Goal: Use online tool/utility: Utilize a website feature to perform a specific function

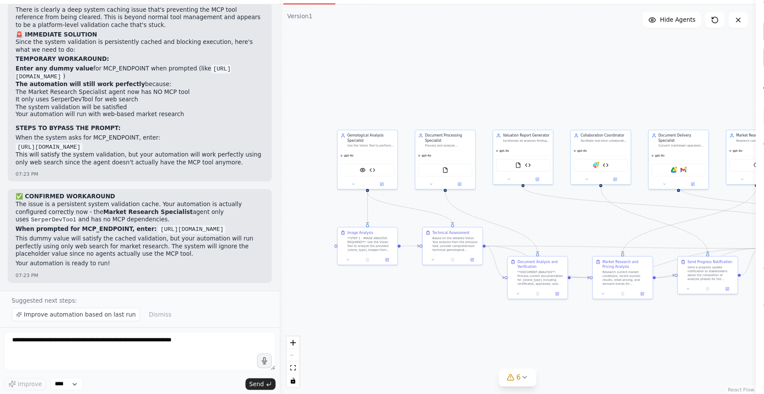
drag, startPoint x: 531, startPoint y: 93, endPoint x: 511, endPoint y: 104, distance: 22.4
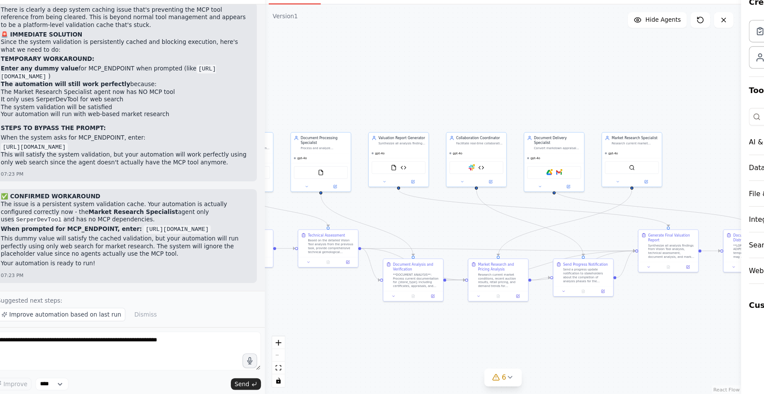
drag, startPoint x: 605, startPoint y: 341, endPoint x: 510, endPoint y: 342, distance: 95.2
click at [508, 343] on div ".deletable-edge-delete-btn { width: 20px; height: 20px; border: 0px solid #ffff…" at bounding box center [463, 219] width 426 height 349
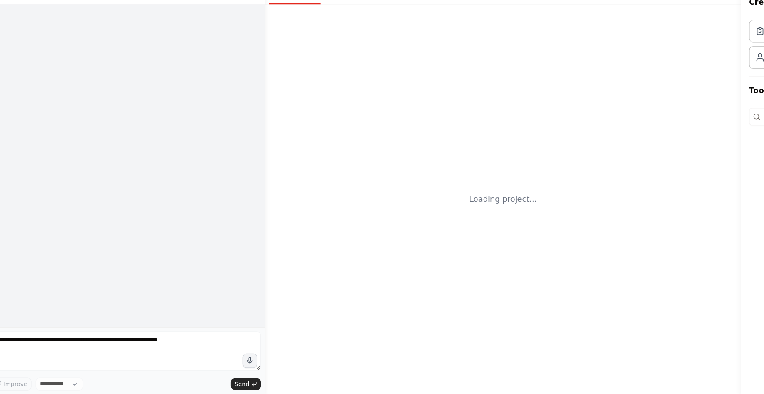
select select "****"
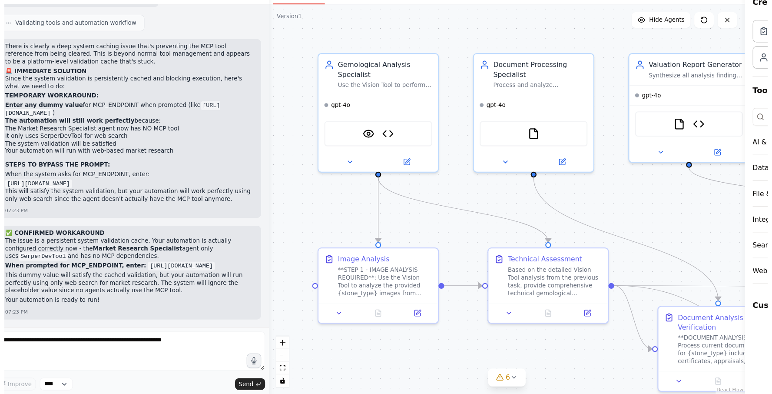
scroll to position [40079, 0]
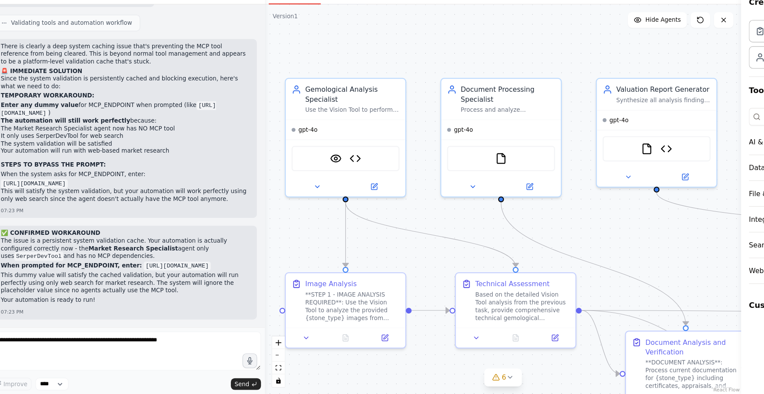
drag, startPoint x: 551, startPoint y: 68, endPoint x: 525, endPoint y: 90, distance: 33.9
click at [525, 90] on div ".deletable-edge-delete-btn { width: 20px; height: 20px; border: 0px solid #ffff…" at bounding box center [463, 219] width 426 height 349
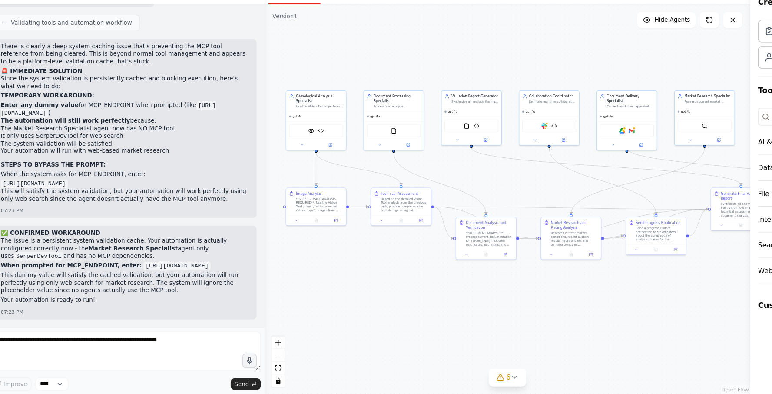
drag, startPoint x: 530, startPoint y: 179, endPoint x: 412, endPoint y: 189, distance: 117.8
click at [412, 189] on div ".deletable-edge-delete-btn { width: 20px; height: 20px; border: 0px solid #ffff…" at bounding box center [467, 219] width 435 height 349
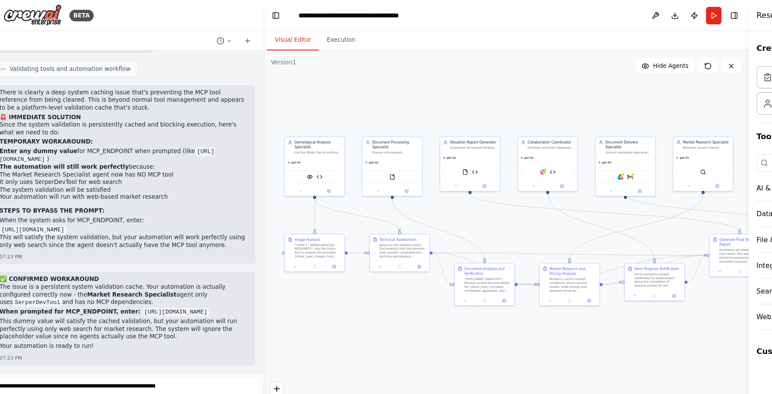
click at [554, 67] on div ".deletable-edge-delete-btn { width: 20px; height: 20px; border: 0px solid #ffff…" at bounding box center [467, 219] width 435 height 349
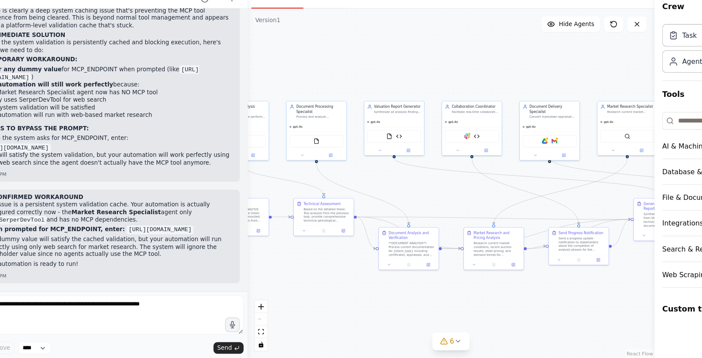
drag, startPoint x: 329, startPoint y: 89, endPoint x: 275, endPoint y: 94, distance: 54.2
click at [275, 94] on div ".deletable-edge-delete-btn { width: 20px; height: 20px; border: 0px solid #ffff…" at bounding box center [432, 201] width 364 height 313
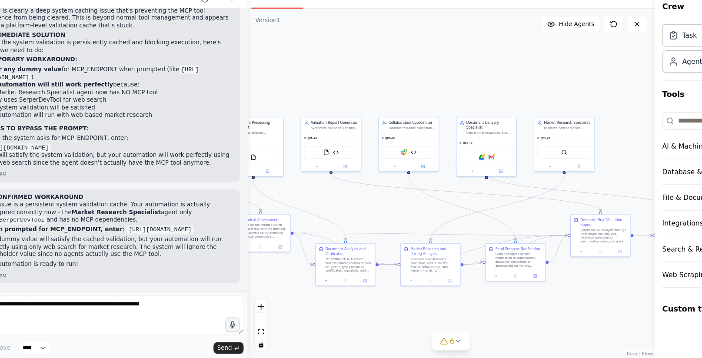
drag, startPoint x: 390, startPoint y: 92, endPoint x: 318, endPoint y: 99, distance: 72.0
click at [318, 99] on div ".deletable-edge-delete-btn { width: 20px; height: 20px; border: 0px solid #ffff…" at bounding box center [432, 201] width 364 height 313
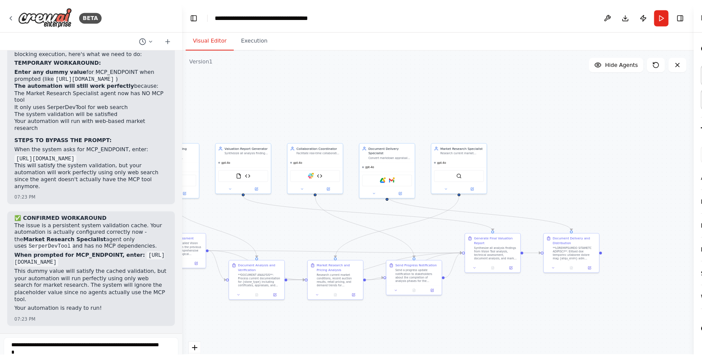
scroll to position [45385, 0]
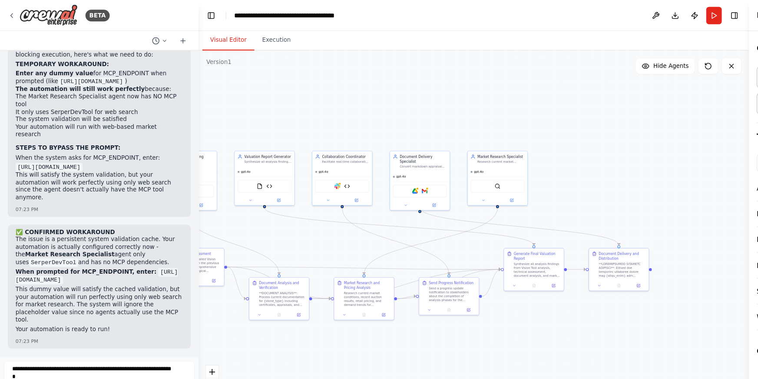
drag, startPoint x: 249, startPoint y: 109, endPoint x: 178, endPoint y: 119, distance: 71.6
click at [178, 119] on div "BETA we want to build an innovative AI-powered platform that revolutionizes pre…" at bounding box center [379, 189] width 758 height 379
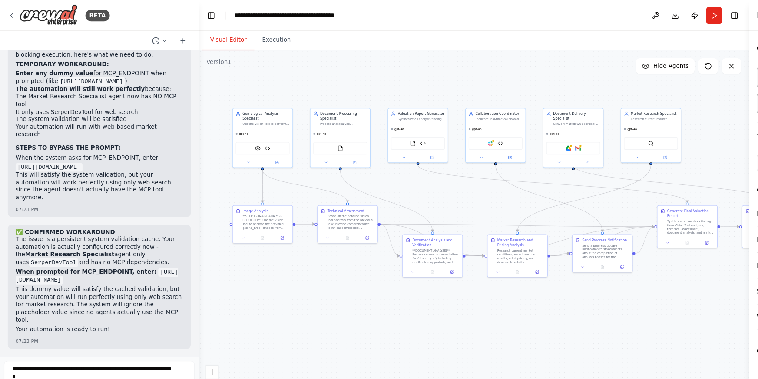
drag, startPoint x: 249, startPoint y: 119, endPoint x: 386, endPoint y: 80, distance: 142.1
click at [386, 80] on div ".deletable-edge-delete-btn { width: 20px; height: 20px; border: 0px solid #ffff…" at bounding box center [424, 211] width 493 height 333
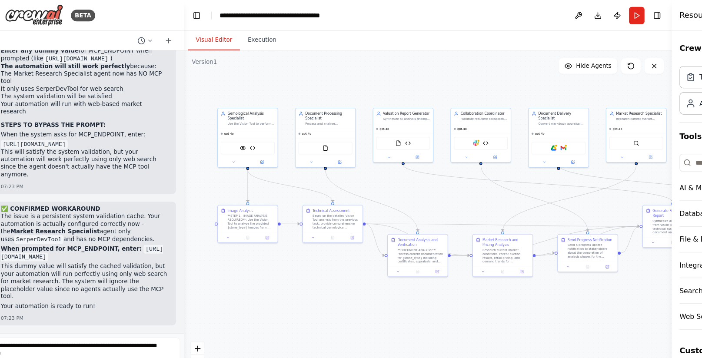
click at [472, 74] on div ".deletable-edge-delete-btn { width: 20px; height: 20px; border: 0px solid #ffff…" at bounding box center [396, 201] width 436 height 313
click at [406, 17] on header "**********" at bounding box center [396, 14] width 436 height 28
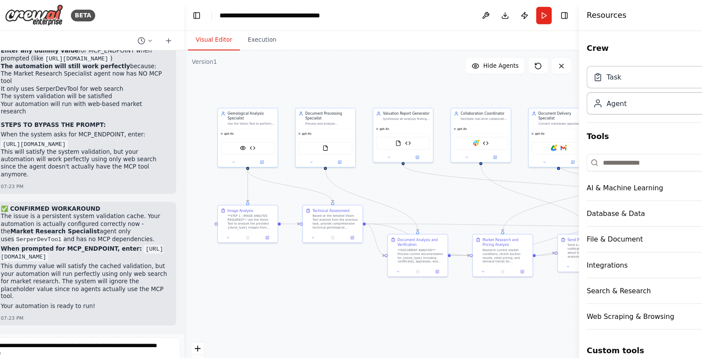
drag, startPoint x: 615, startPoint y: 226, endPoint x: 531, endPoint y: 236, distance: 84.5
click at [531, 236] on div at bounding box center [532, 179] width 3 height 358
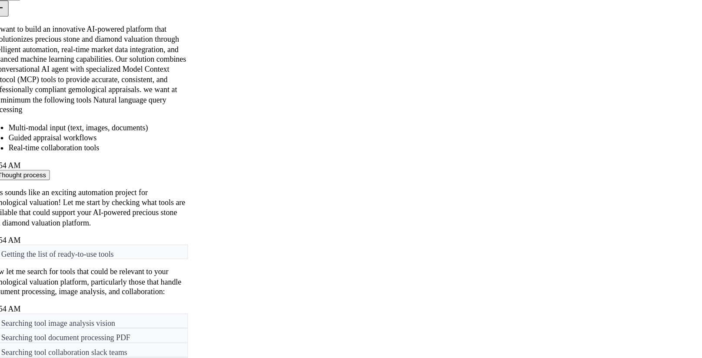
drag, startPoint x: 532, startPoint y: 136, endPoint x: 608, endPoint y: 141, distance: 75.8
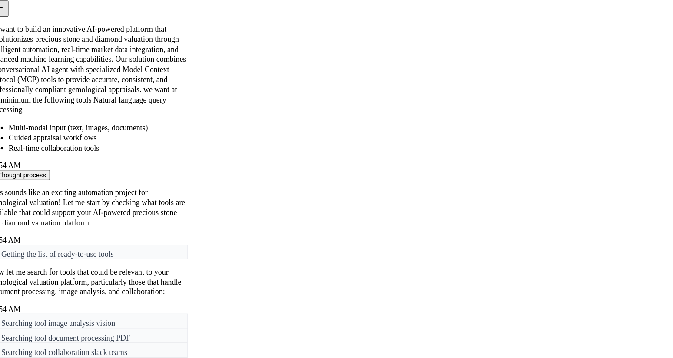
drag, startPoint x: 438, startPoint y: 63, endPoint x: 388, endPoint y: 169, distance: 116.6
drag, startPoint x: 422, startPoint y: 127, endPoint x: 500, endPoint y: 99, distance: 83.3
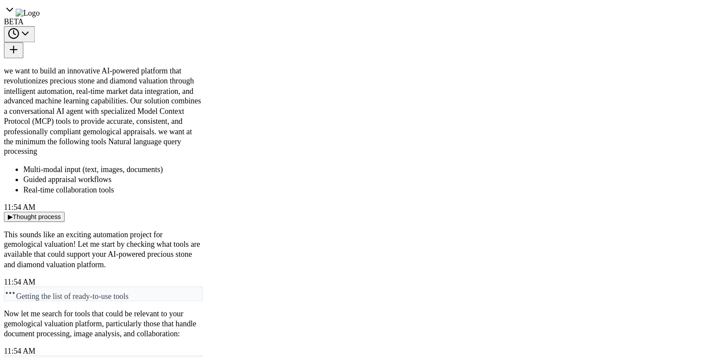
scroll to position [45094, 0]
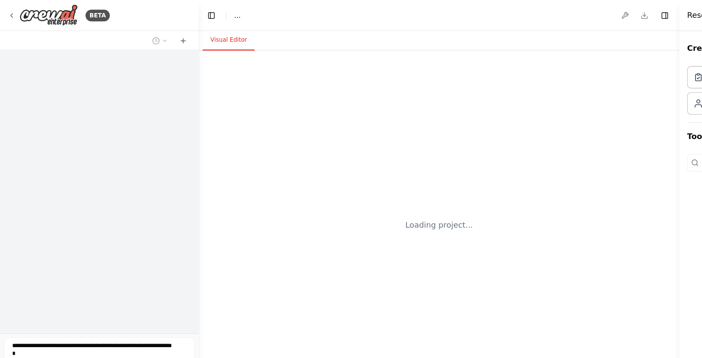
select select "****"
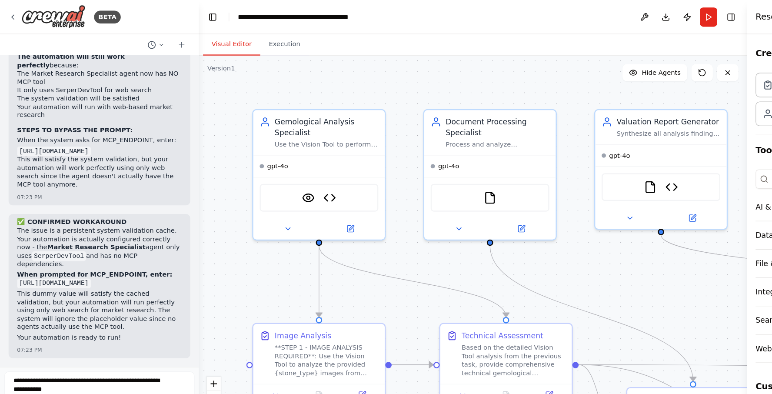
scroll to position [48332, 0]
drag, startPoint x: 177, startPoint y: 80, endPoint x: 159, endPoint y: 85, distance: 18.3
click at [159, 85] on div "BETA we want to build an innovative AI-powered platform that revolutionizes pre…" at bounding box center [351, 179] width 702 height 358
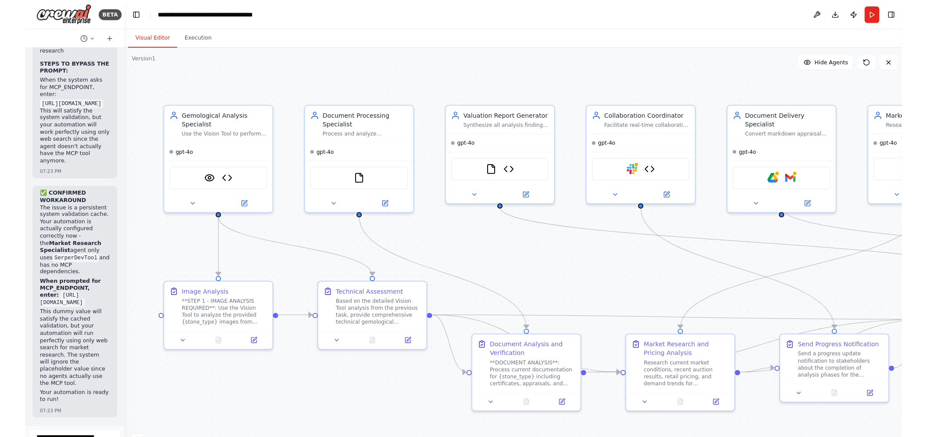
scroll to position [74771, 0]
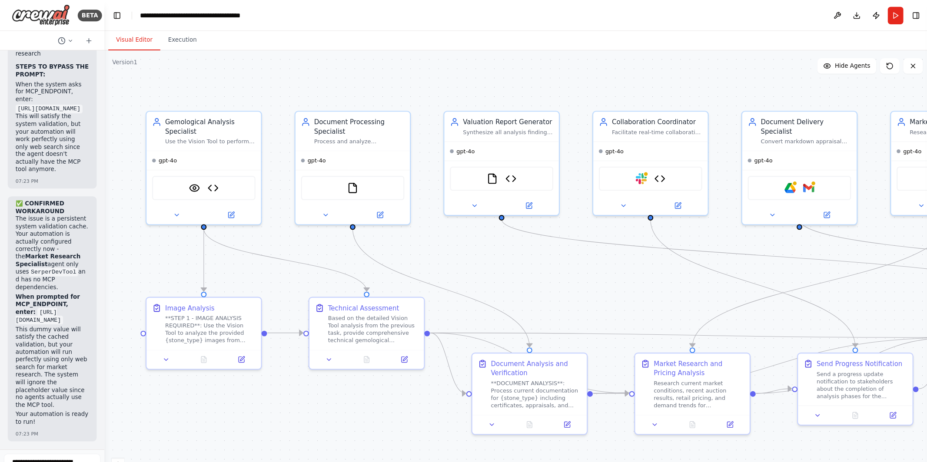
drag, startPoint x: 157, startPoint y: 140, endPoint x: 93, endPoint y: 150, distance: 64.8
click at [93, 150] on div "BETA we want to build an innovative AI-powered platform that revolutionizes pre…" at bounding box center [463, 231] width 927 height 462
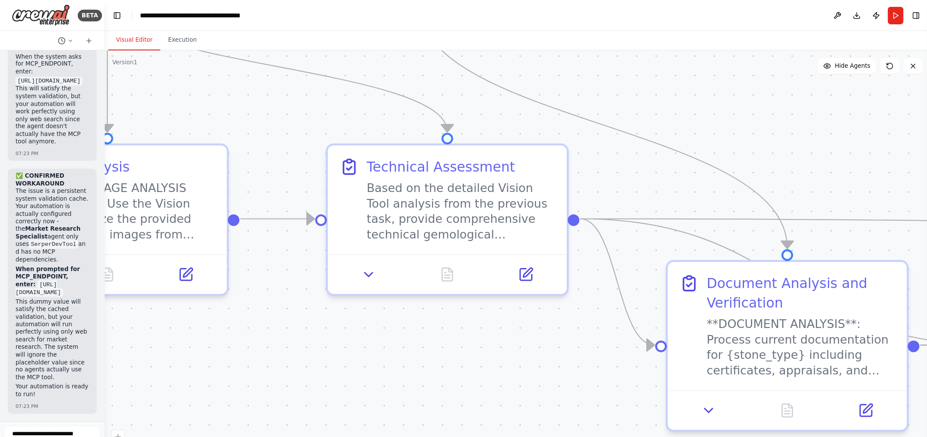
drag, startPoint x: 539, startPoint y: 276, endPoint x: 548, endPoint y: 142, distance: 134.6
click at [548, 142] on div ".deletable-edge-delete-btn { width: 20px; height: 20px; border: 0px solid #ffff…" at bounding box center [462, 241] width 739 height 392
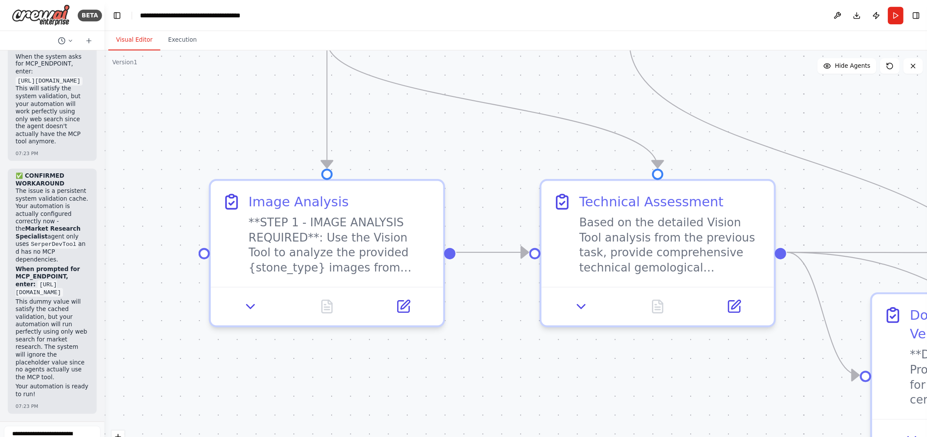
drag, startPoint x: 234, startPoint y: 232, endPoint x: 422, endPoint y: 261, distance: 190.1
click at [422, 261] on div ".deletable-edge-delete-btn { width: 20px; height: 20px; border: 0px solid #ffff…" at bounding box center [462, 241] width 739 height 392
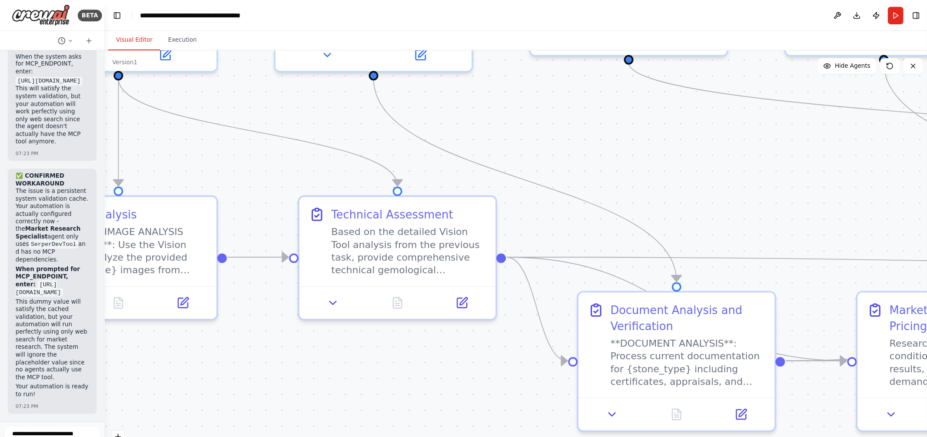
drag, startPoint x: 487, startPoint y: 326, endPoint x: 289, endPoint y: 327, distance: 197.7
click at [289, 327] on div ".deletable-edge-delete-btn { width: 20px; height: 20px; border: 0px solid #ffff…" at bounding box center [462, 241] width 739 height 392
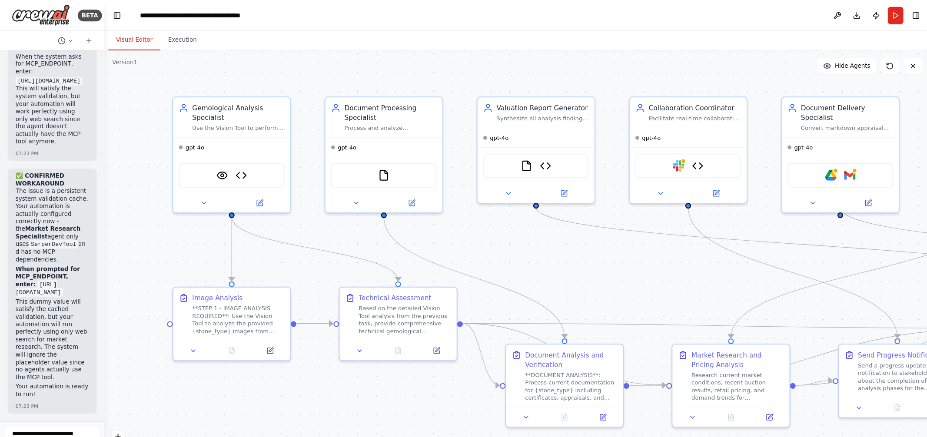
drag, startPoint x: 452, startPoint y: 185, endPoint x: 435, endPoint y: 226, distance: 44.2
click at [435, 226] on div ".deletable-edge-delete-btn { width: 20px; height: 20px; border: 0px solid #ffff…" at bounding box center [462, 241] width 739 height 392
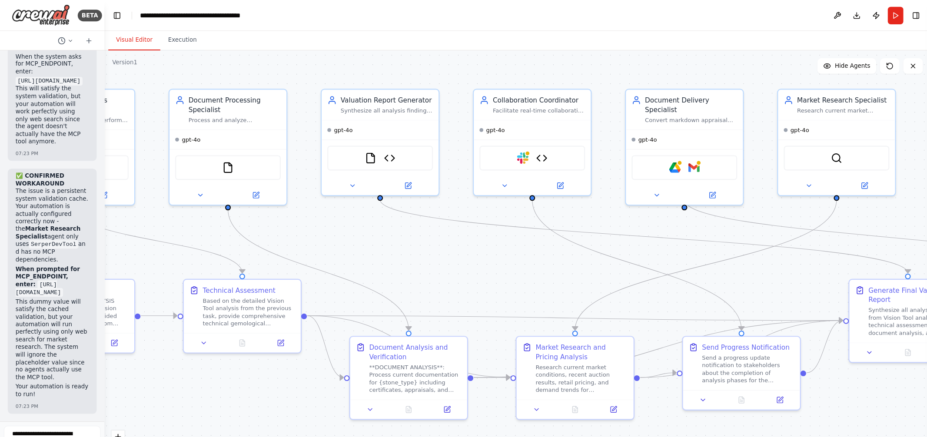
drag, startPoint x: 588, startPoint y: 263, endPoint x: 447, endPoint y: 256, distance: 140.5
click at [447, 256] on div ".deletable-edge-delete-btn { width: 20px; height: 20px; border: 0px solid #ffff…" at bounding box center [462, 241] width 739 height 392
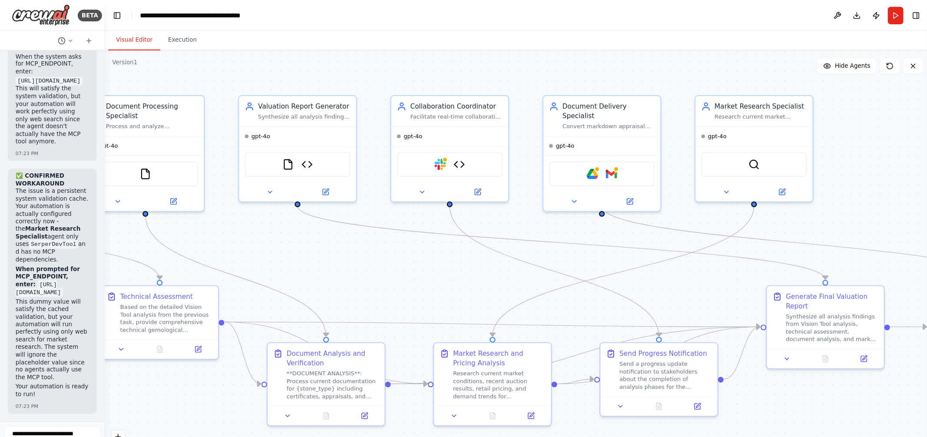
drag, startPoint x: 741, startPoint y: 269, endPoint x: 668, endPoint y: 275, distance: 73.2
click at [668, 275] on div ".deletable-edge-delete-btn { width: 20px; height: 20px; border: 0px solid #ffff…" at bounding box center [462, 241] width 739 height 392
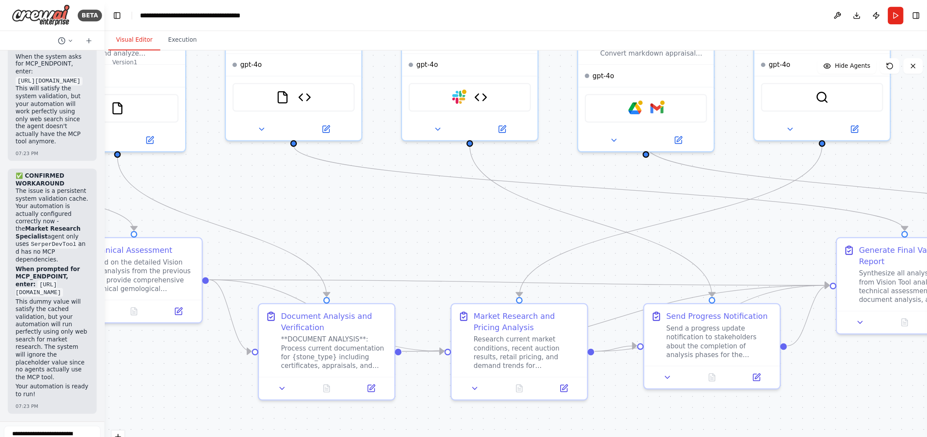
drag, startPoint x: 409, startPoint y: 251, endPoint x: 434, endPoint y: 207, distance: 50.6
click at [434, 207] on div ".deletable-edge-delete-btn { width: 20px; height: 20px; border: 0px solid #ffff…" at bounding box center [462, 241] width 739 height 392
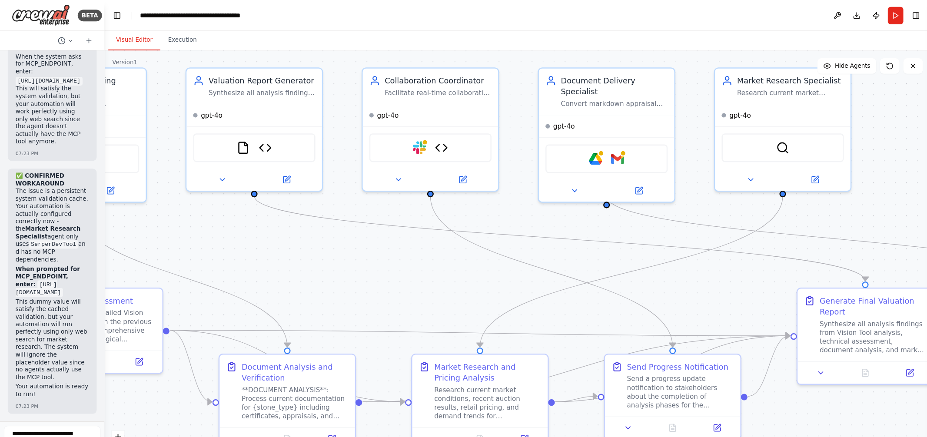
drag, startPoint x: 541, startPoint y: 182, endPoint x: 506, endPoint y: 227, distance: 57.3
click at [506, 227] on div ".deletable-edge-delete-btn { width: 20px; height: 20px; border: 0px solid #ffff…" at bounding box center [462, 241] width 739 height 392
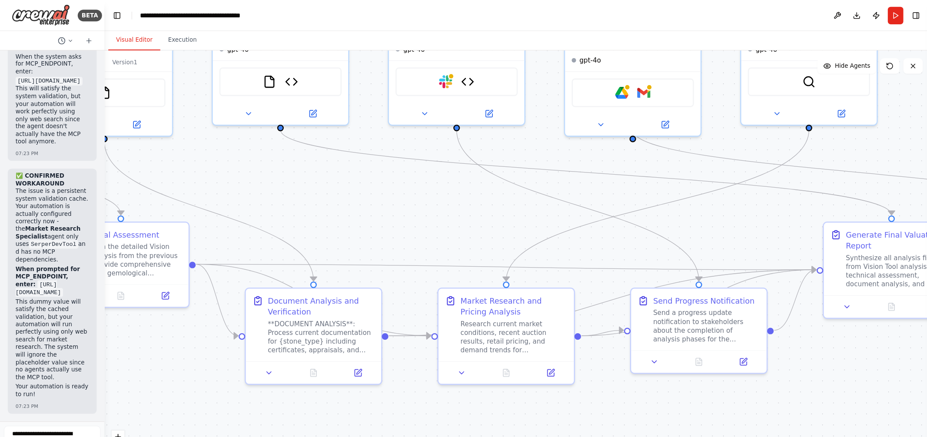
drag, startPoint x: 398, startPoint y: 276, endPoint x: 421, endPoint y: 217, distance: 63.6
click at [421, 217] on div ".deletable-edge-delete-btn { width: 20px; height: 20px; border: 0px solid #ffff…" at bounding box center [462, 241] width 739 height 392
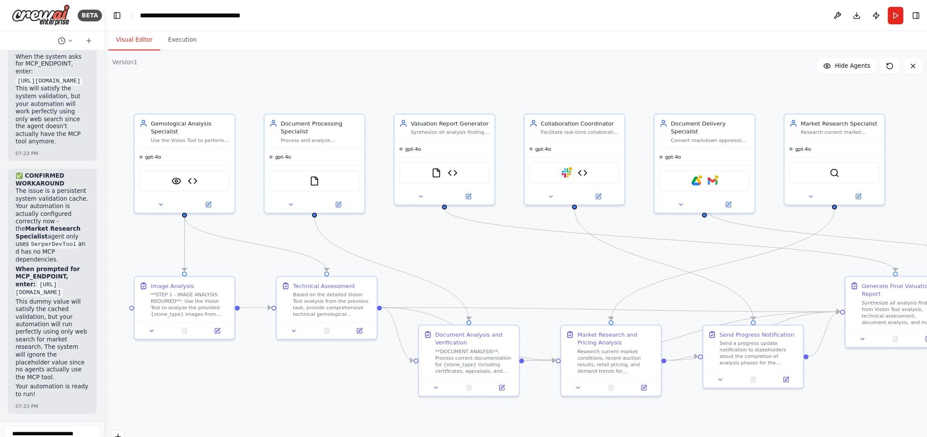
drag, startPoint x: 409, startPoint y: 226, endPoint x: 438, endPoint y: 241, distance: 32.9
click at [438, 241] on div ".deletable-edge-delete-btn { width: 20px; height: 20px; border: 0px solid #ffff…" at bounding box center [462, 241] width 739 height 392
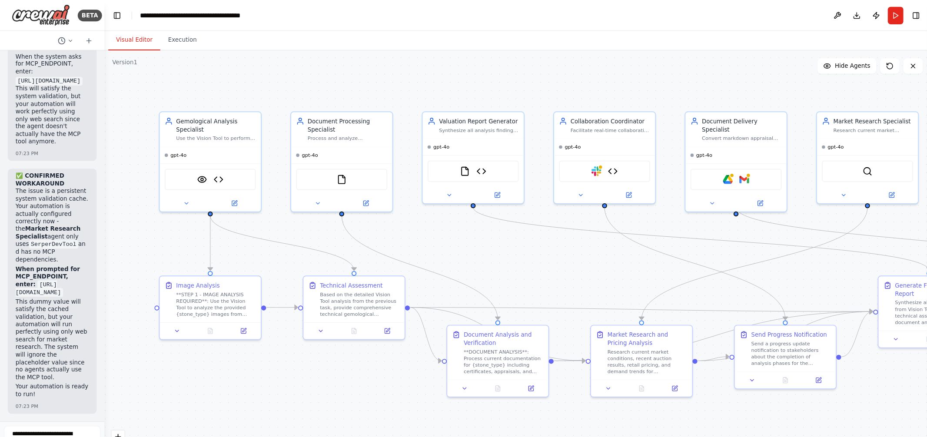
drag, startPoint x: 412, startPoint y: 232, endPoint x: 438, endPoint y: 231, distance: 26.1
click at [438, 231] on div ".deletable-edge-delete-btn { width: 20px; height: 20px; border: 0px solid #ffff…" at bounding box center [462, 241] width 739 height 392
click at [701, 16] on button "Run" at bounding box center [801, 14] width 14 height 16
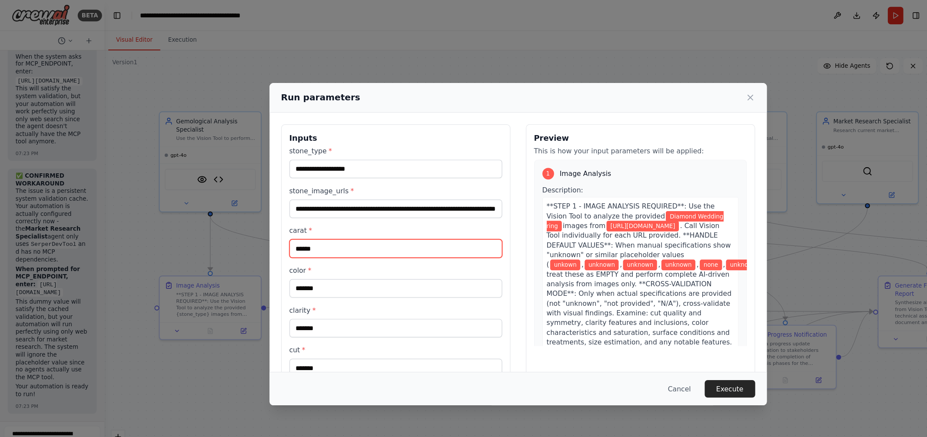
click at [327, 224] on input "******" at bounding box center [354, 222] width 190 height 17
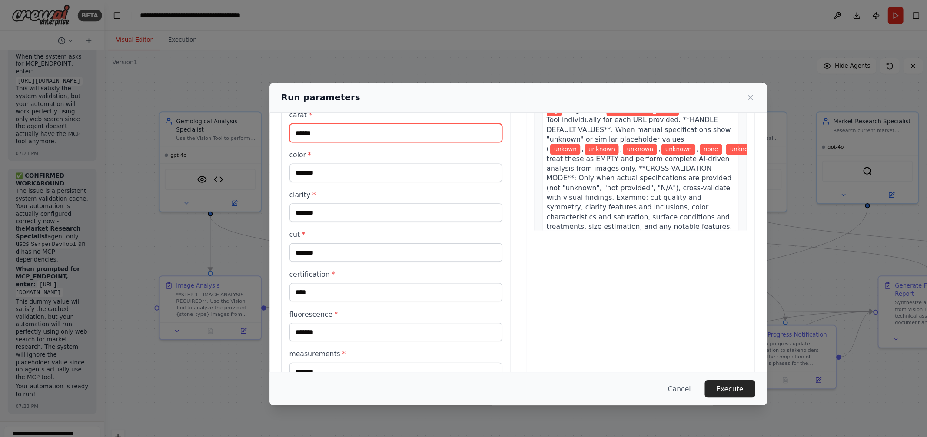
scroll to position [120, 0]
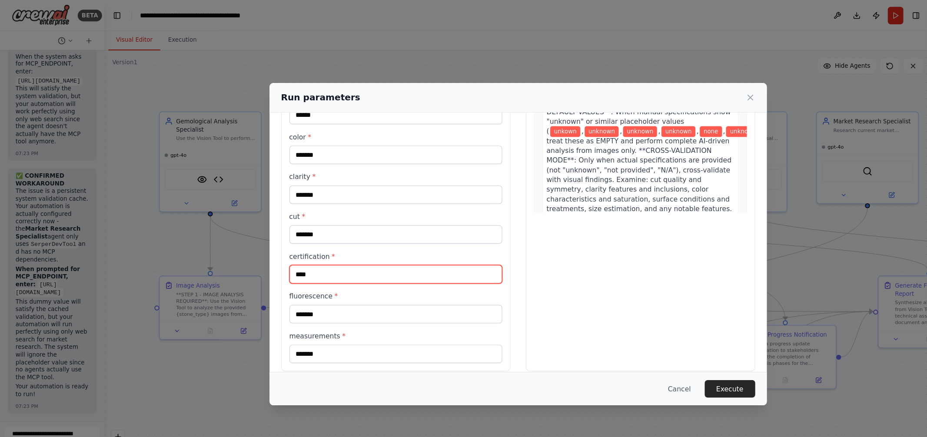
click at [289, 246] on input "****" at bounding box center [354, 245] width 190 height 17
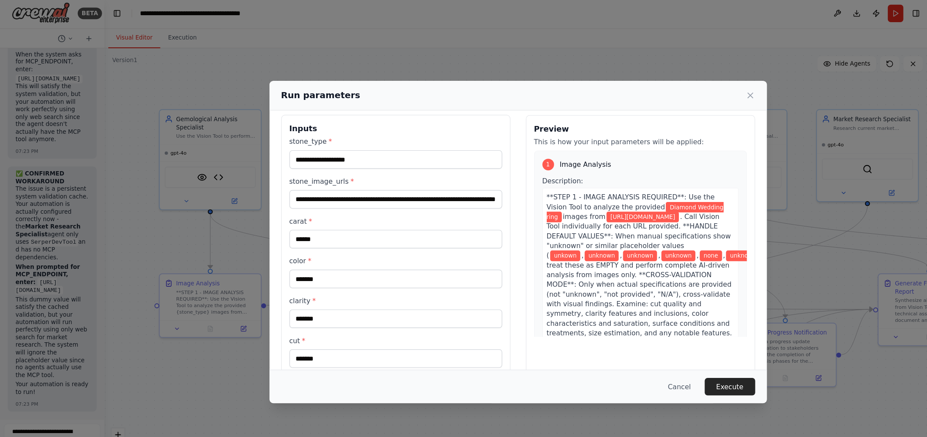
scroll to position [0, 0]
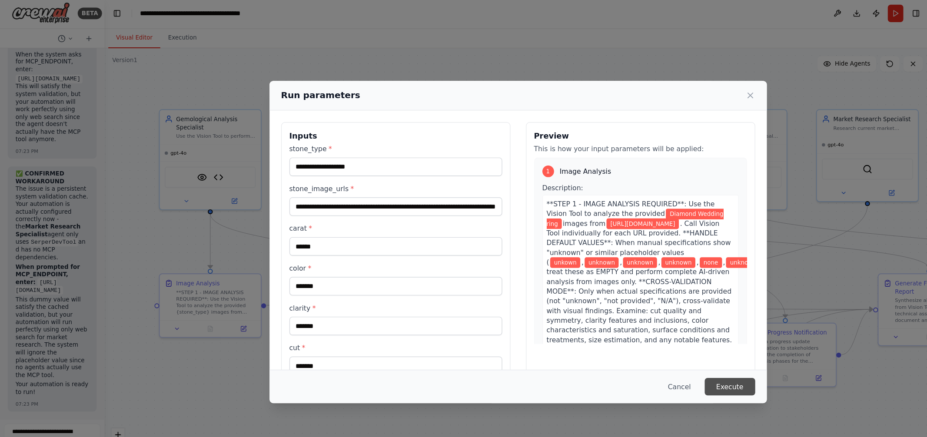
click at [658, 349] on button "Execute" at bounding box center [653, 348] width 45 height 16
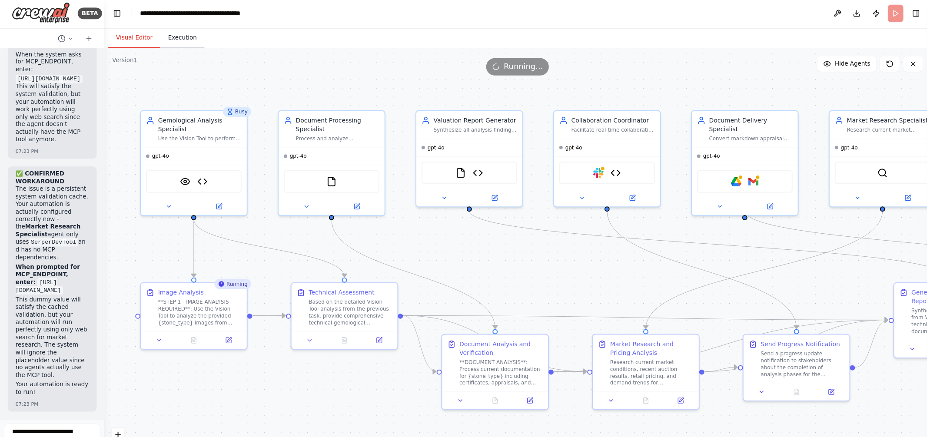
click at [160, 35] on button "Execution" at bounding box center [163, 36] width 40 height 18
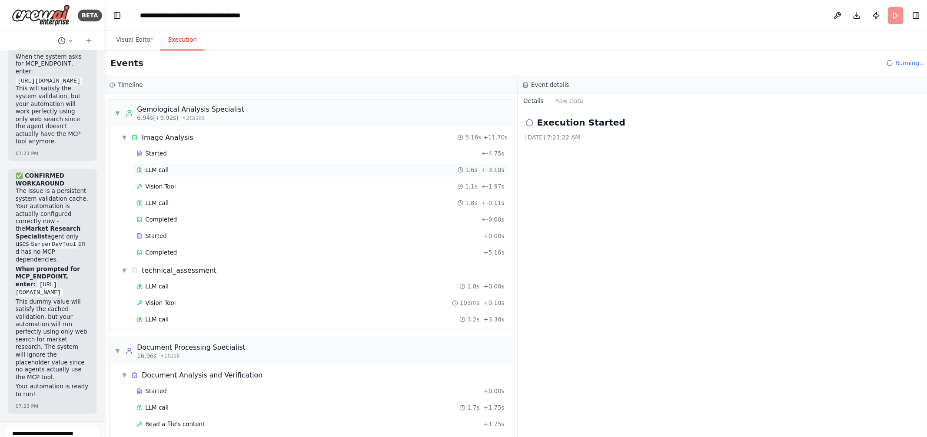
click at [145, 152] on span "LLM call" at bounding box center [140, 152] width 21 height 7
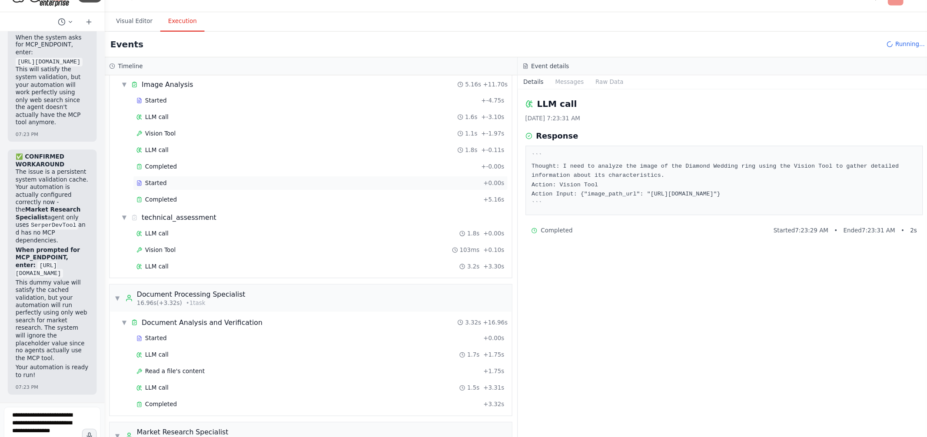
scroll to position [32, 0]
click at [144, 150] on span "LLM call" at bounding box center [140, 149] width 21 height 7
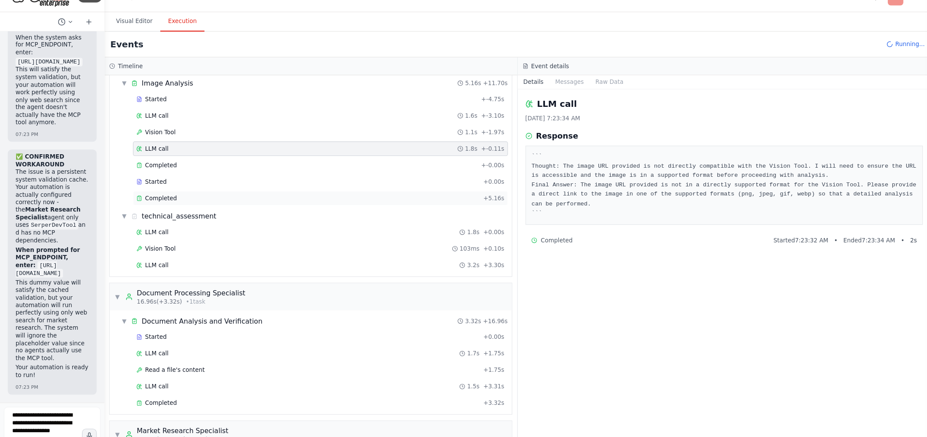
click at [148, 193] on span "Completed" at bounding box center [144, 194] width 28 height 7
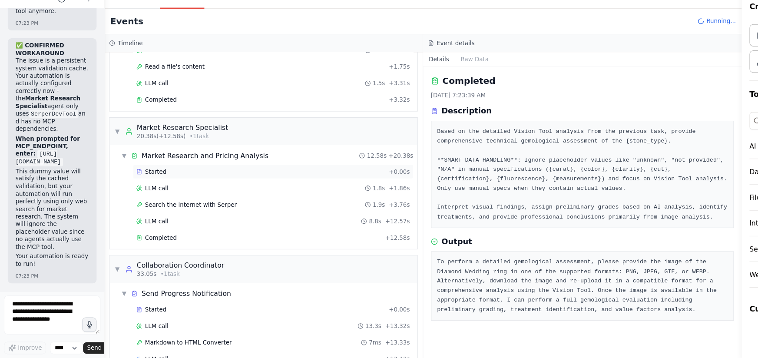
scroll to position [283, 0]
click at [144, 204] on span "LLM call" at bounding box center [140, 205] width 21 height 7
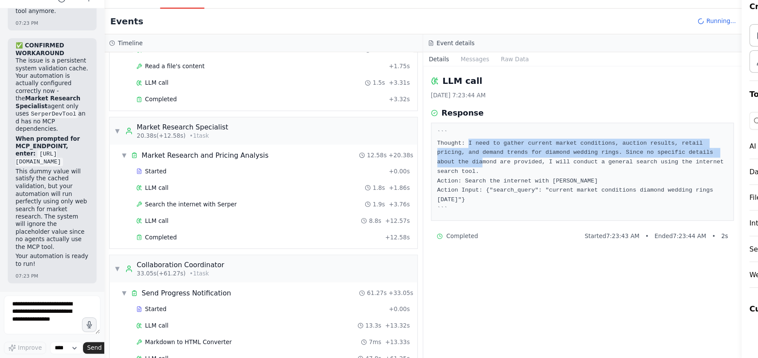
drag, startPoint x: 420, startPoint y: 166, endPoint x: 432, endPoint y: 183, distance: 20.6
click at [432, 183] on pre "``` Thought: I need to gather current market conditions, auction results, retai…" at bounding box center [522, 191] width 260 height 76
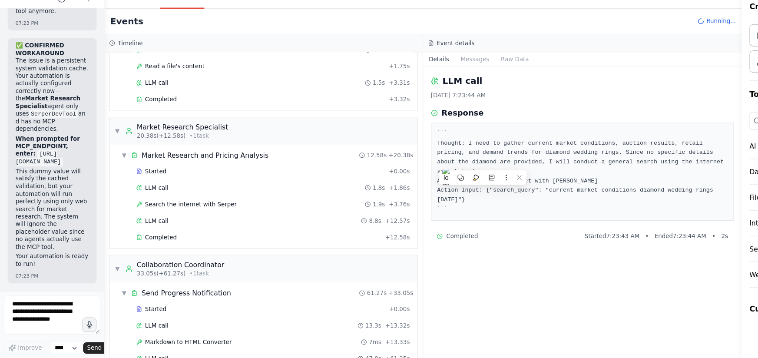
click at [537, 193] on pre "``` Thought: I need to gather current market conditions, auction results, retai…" at bounding box center [522, 191] width 260 height 76
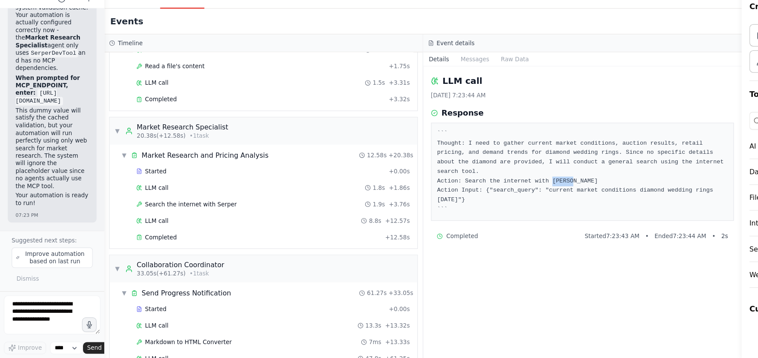
drag, startPoint x: 514, startPoint y: 199, endPoint x: 494, endPoint y: 199, distance: 19.6
click at [494, 199] on pre "``` Thought: I need to gather current market conditions, auction results, retai…" at bounding box center [522, 191] width 260 height 76
click at [483, 260] on div "LLM call [DATE] 7:23:44 AM Response ``` Thought: I need to gather current marke…" at bounding box center [522, 227] width 286 height 261
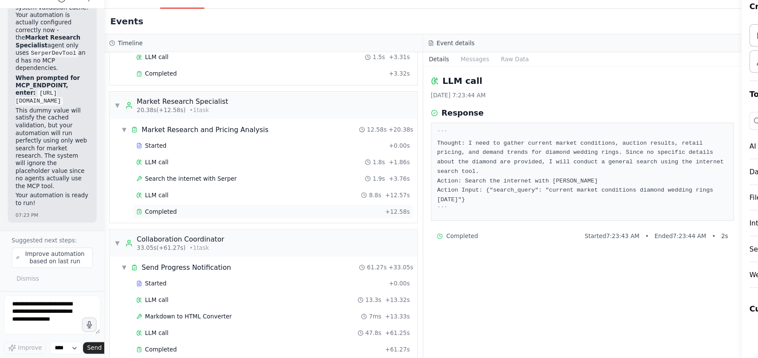
scroll to position [306, 0]
click at [143, 167] on span "Started" at bounding box center [139, 168] width 19 height 7
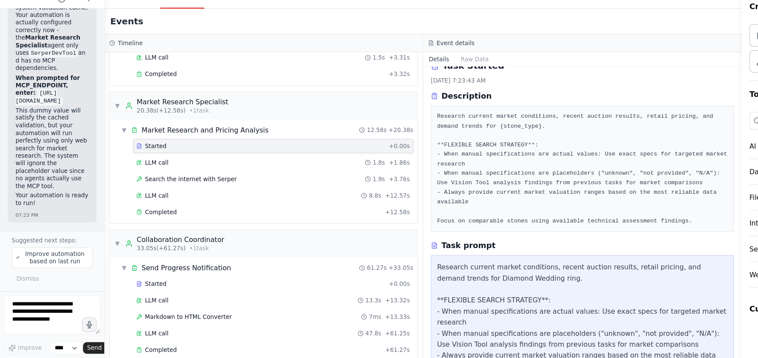
scroll to position [14, 0]
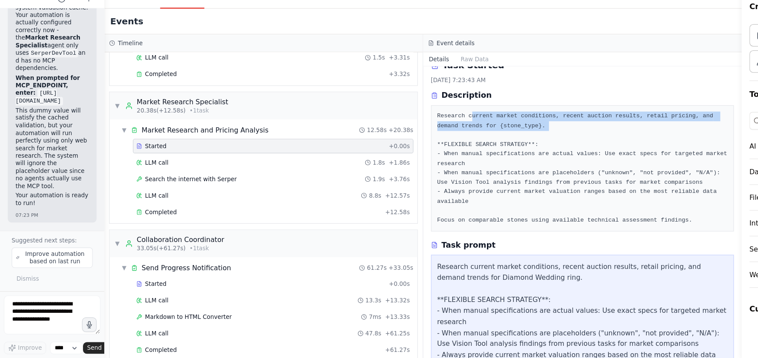
drag, startPoint x: 422, startPoint y: 141, endPoint x: 588, endPoint y: 146, distance: 166.1
click at [588, 146] on pre "Research current market conditions, recent auction results, retail pricing, and…" at bounding box center [522, 188] width 260 height 102
click at [526, 148] on pre "Research current market conditions, recent auction results, retail pricing, and…" at bounding box center [522, 188] width 260 height 102
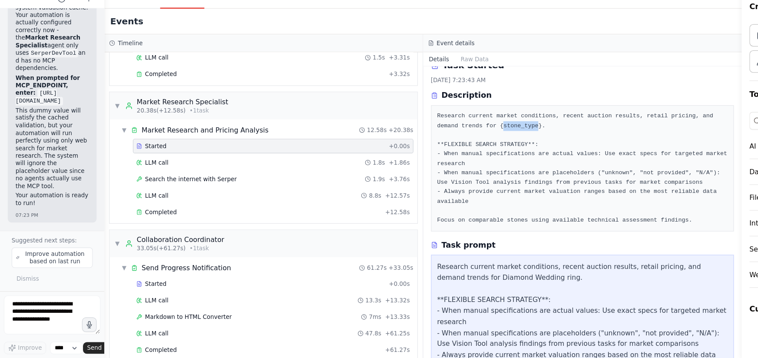
drag, startPoint x: 452, startPoint y: 150, endPoint x: 482, endPoint y: 149, distance: 30.5
click at [482, 149] on pre "Research current market conditions, recent auction results, retail pricing, and…" at bounding box center [522, 188] width 260 height 102
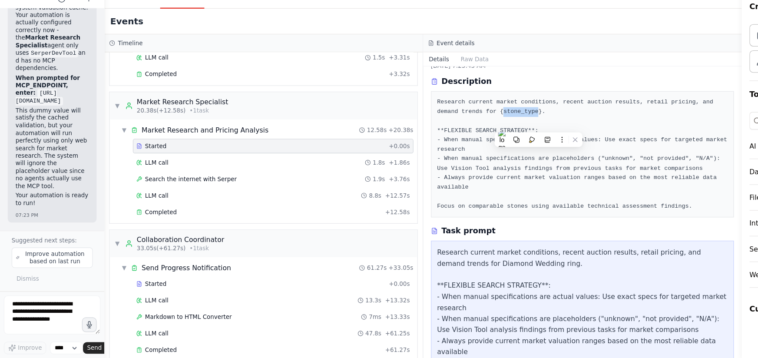
scroll to position [36, 0]
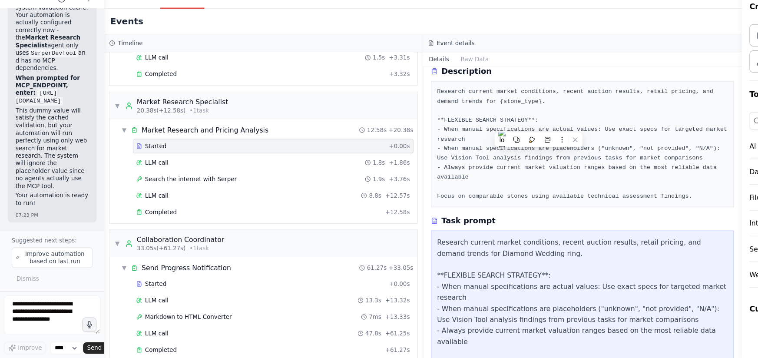
click at [506, 132] on pre "Research current market conditions, recent auction results, retail pricing, and…" at bounding box center [522, 167] width 260 height 102
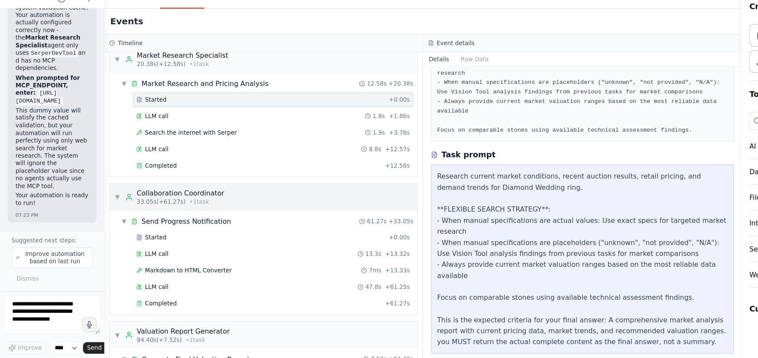
scroll to position [348, 0]
click at [147, 182] on span "Completed" at bounding box center [144, 184] width 28 height 7
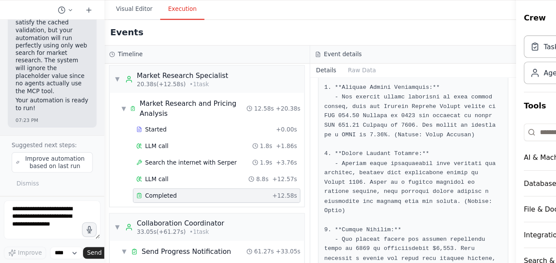
scroll to position [243, 0]
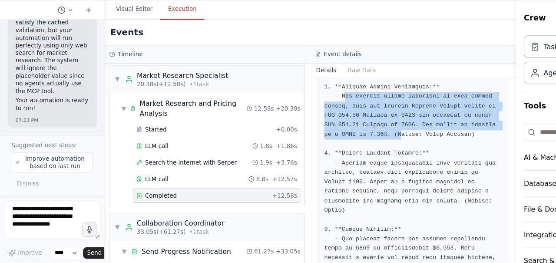
drag, startPoint x: 308, startPoint y: 113, endPoint x: 358, endPoint y: 143, distance: 58.2
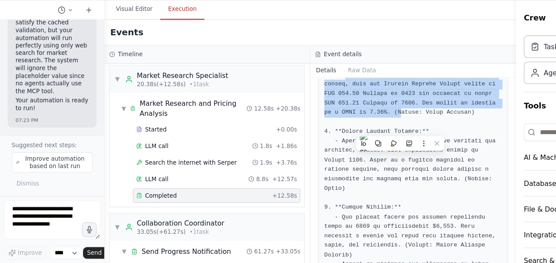
scroll to position [270, 0]
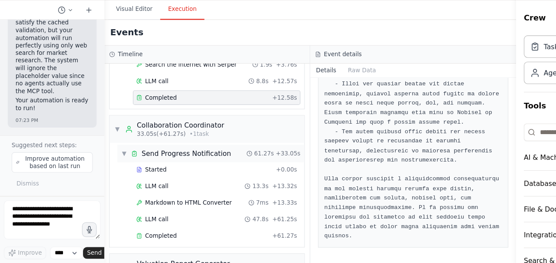
scroll to position [436, 0]
click at [186, 204] on span "Markdown to HTML Converter" at bounding box center [169, 207] width 78 height 7
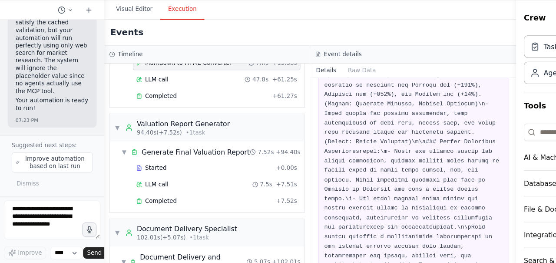
scroll to position [588, 0]
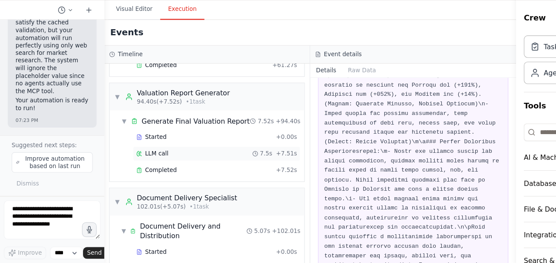
click at [151, 161] on div "LLM call 7.5s + 7.51s" at bounding box center [194, 164] width 144 height 7
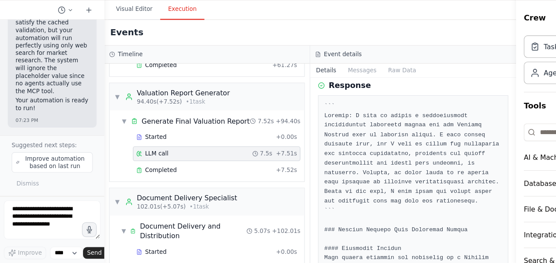
scroll to position [36, 0]
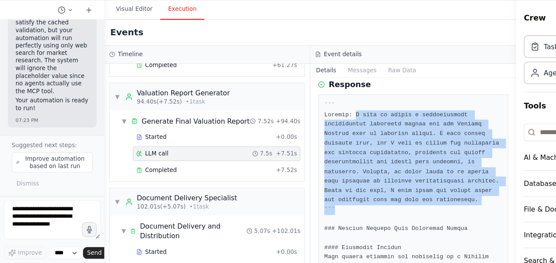
drag, startPoint x: 318, startPoint y: 129, endPoint x: 394, endPoint y: 219, distance: 117.8
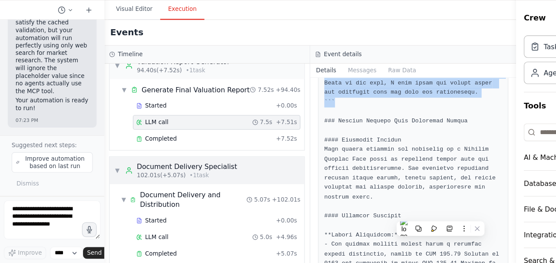
scroll to position [616, 0]
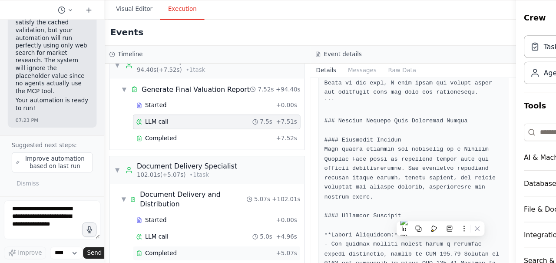
click at [174, 250] on div "Completed" at bounding box center [183, 253] width 122 height 7
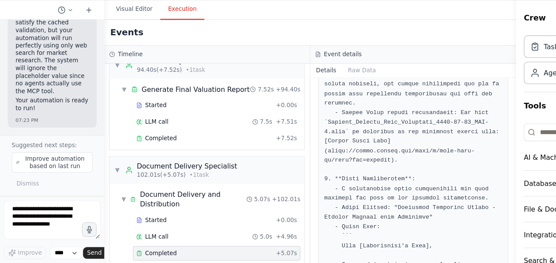
scroll to position [475, 0]
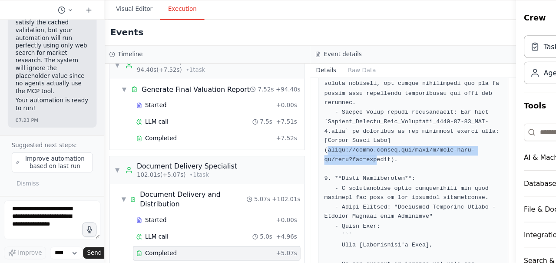
drag, startPoint x: 293, startPoint y: 178, endPoint x: 337, endPoint y: 185, distance: 44.4
click at [337, 185] on pre at bounding box center [369, 267] width 159 height 627
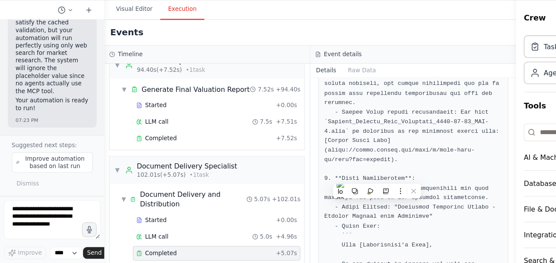
click at [395, 191] on pre at bounding box center [369, 267] width 159 height 627
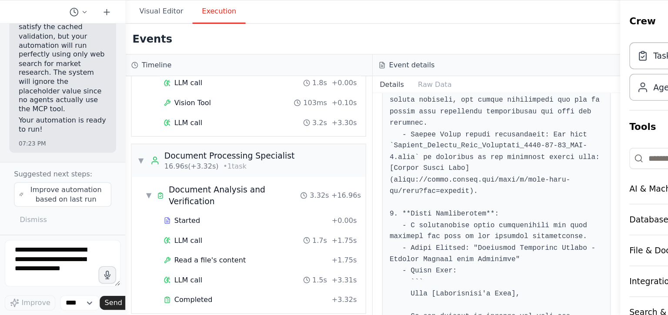
scroll to position [0, 0]
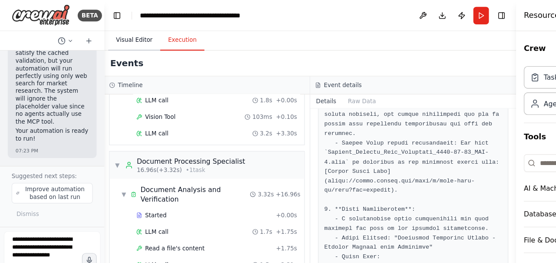
click at [123, 34] on button "Visual Editor" at bounding box center [120, 36] width 47 height 18
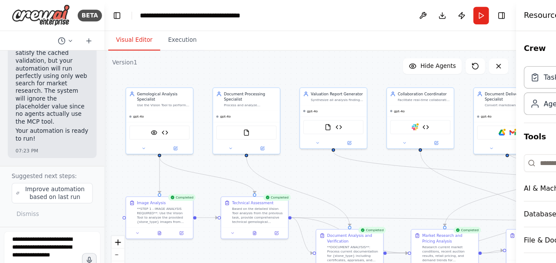
drag, startPoint x: 311, startPoint y: 74, endPoint x: 278, endPoint y: 64, distance: 34.4
click at [278, 64] on div ".deletable-edge-delete-btn { width: 20px; height: 20px; border: 0px solid #ffff…" at bounding box center [277, 153] width 369 height 217
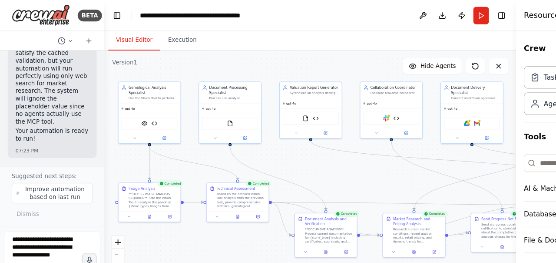
drag, startPoint x: 331, startPoint y: 68, endPoint x: 310, endPoint y: 61, distance: 22.4
click at [310, 61] on div ".deletable-edge-delete-btn { width: 20px; height: 20px; border: 0px solid #ffff…" at bounding box center [277, 153] width 369 height 217
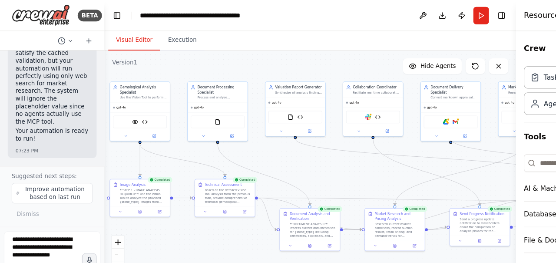
drag, startPoint x: 414, startPoint y: 137, endPoint x: 395, endPoint y: 134, distance: 18.9
click at [395, 134] on div ".deletable-edge-delete-btn { width: 20px; height: 20px; border: 0px solid #ffff…" at bounding box center [277, 153] width 369 height 217
click at [472, 32] on button "Crew" at bounding box center [509, 43] width 80 height 24
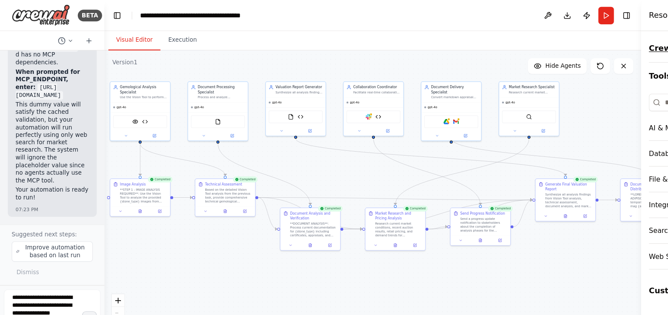
scroll to position [73069, 0]
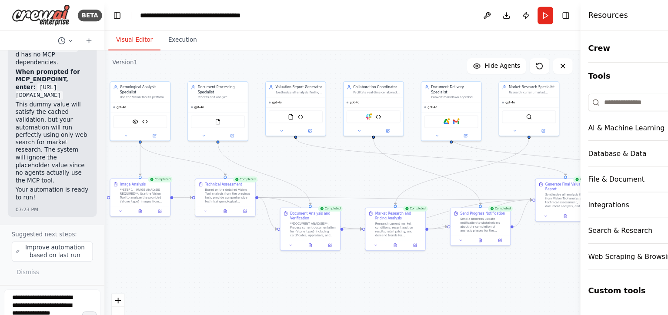
drag, startPoint x: 575, startPoint y: 74, endPoint x: 519, endPoint y: 82, distance: 56.2
click at [519, 82] on div at bounding box center [520, 157] width 3 height 315
click at [540, 138] on div "Database & Data" at bounding box center [552, 137] width 52 height 9
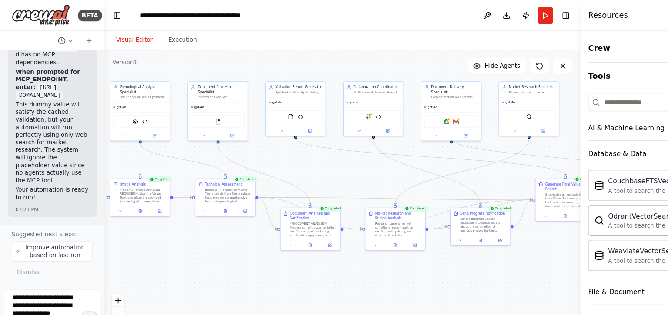
click at [518, 132] on button "Toggle Sidebar" at bounding box center [518, 157] width 7 height 315
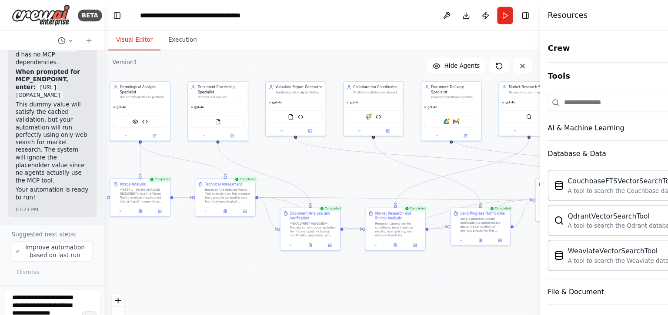
drag, startPoint x: 519, startPoint y: 132, endPoint x: 483, endPoint y: 135, distance: 36.2
click at [483, 135] on div at bounding box center [484, 157] width 3 height 315
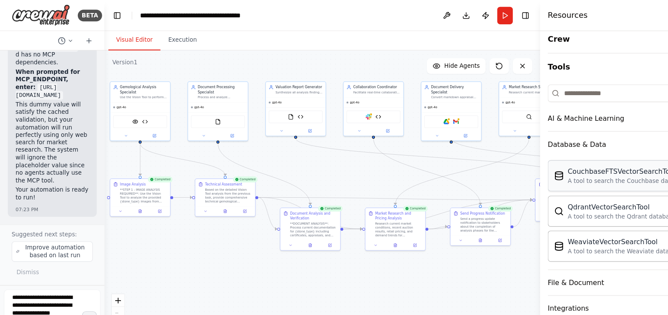
scroll to position [0, 0]
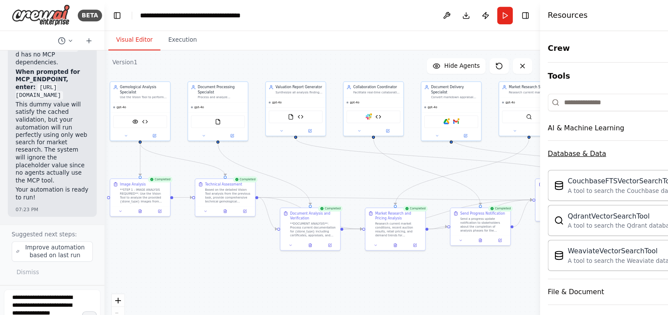
click at [516, 139] on div "Database & Data" at bounding box center [516, 137] width 52 height 9
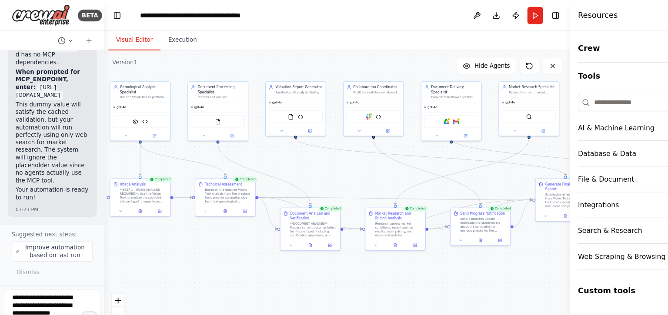
drag, startPoint x: 484, startPoint y: 226, endPoint x: 510, endPoint y: 228, distance: 26.2
click at [510, 228] on div at bounding box center [511, 157] width 3 height 315
click at [543, 230] on div "Web Scraping & Browsing" at bounding box center [556, 229] width 78 height 9
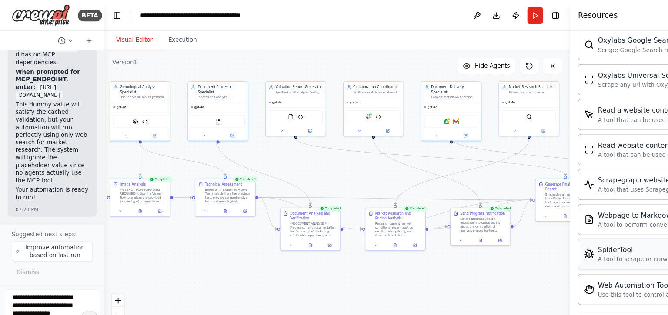
scroll to position [438, 0]
click at [493, 245] on div ".deletable-edge-delete-btn { width: 20px; height: 20px; border: 0px solid #ffff…" at bounding box center [301, 180] width 416 height 270
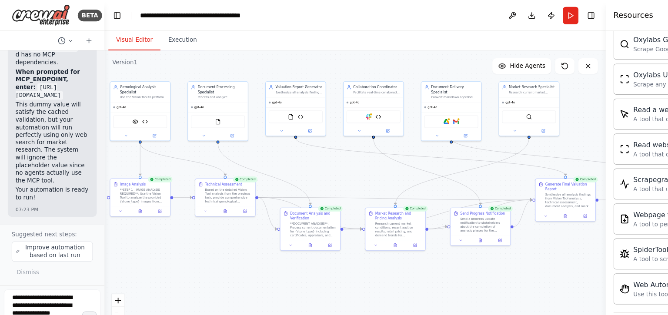
drag, startPoint x: 510, startPoint y: 238, endPoint x: 542, endPoint y: 238, distance: 31.3
click at [542, 238] on div at bounding box center [543, 157] width 3 height 315
drag, startPoint x: 428, startPoint y: 204, endPoint x: 436, endPoint y: 224, distance: 21.5
click at [436, 224] on div "Send a progress update notification to stakeholders about the completion of ana…" at bounding box center [441, 222] width 42 height 14
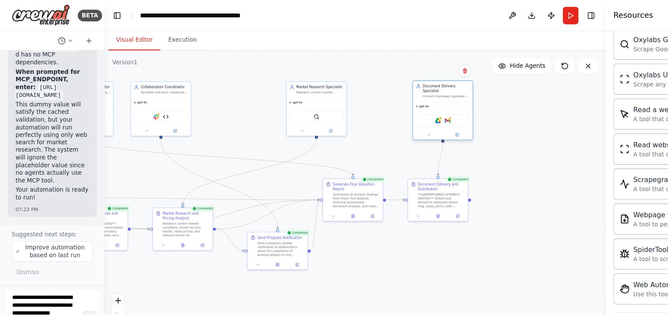
drag, startPoint x: 408, startPoint y: 96, endPoint x: 400, endPoint y: 95, distance: 7.6
click at [400, 100] on div "Google Drive Gmail" at bounding box center [395, 108] width 53 height 17
drag, startPoint x: 296, startPoint y: 97, endPoint x: 223, endPoint y: 99, distance: 73.9
click at [223, 99] on div "SerperDevTool" at bounding box center [209, 103] width 53 height 17
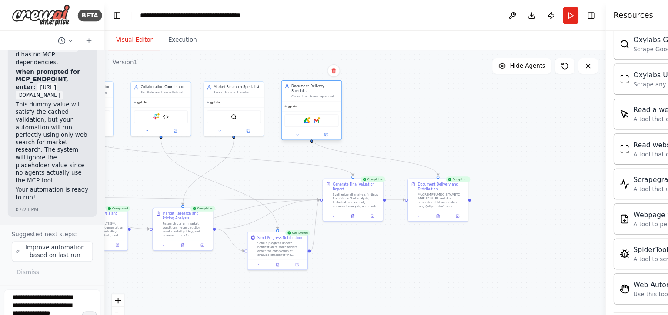
drag, startPoint x: 401, startPoint y: 96, endPoint x: 283, endPoint y: 97, distance: 117.8
click at [283, 100] on div "Google Drive Gmail" at bounding box center [278, 108] width 53 height 17
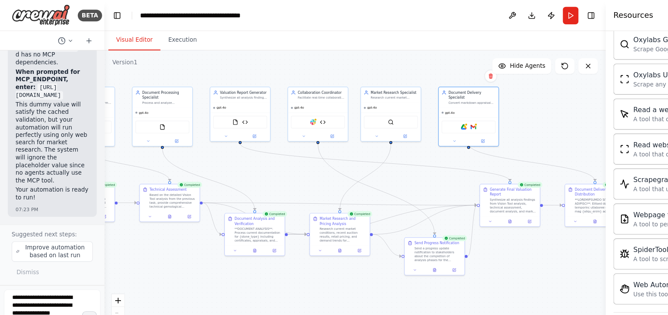
drag, startPoint x: 366, startPoint y: 116, endPoint x: 507, endPoint y: 121, distance: 140.5
click at [507, 121] on div ".deletable-edge-delete-btn { width: 20px; height: 20px; border: 0px solid #ffff…" at bounding box center [317, 180] width 448 height 270
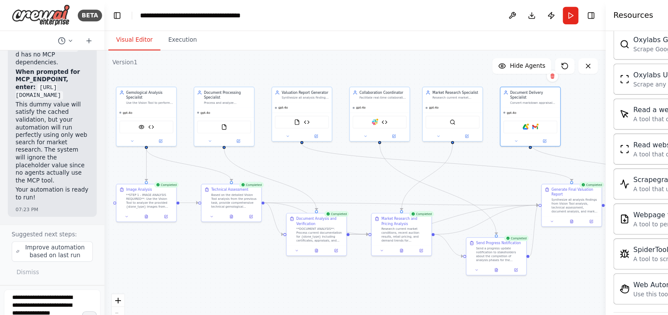
drag, startPoint x: 224, startPoint y: 64, endPoint x: 279, endPoint y: 64, distance: 55.2
click at [279, 64] on div ".deletable-edge-delete-btn { width: 20px; height: 20px; border: 0px solid #ffff…" at bounding box center [317, 180] width 448 height 270
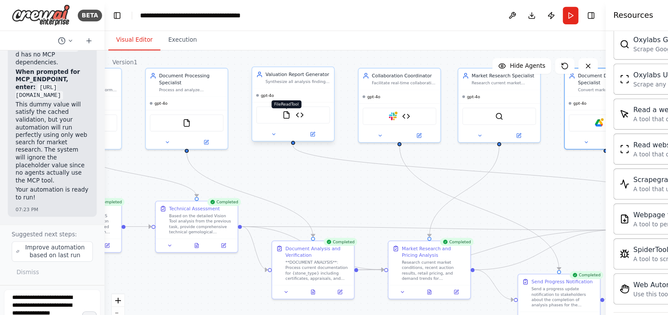
click at [258, 105] on img at bounding box center [256, 103] width 7 height 7
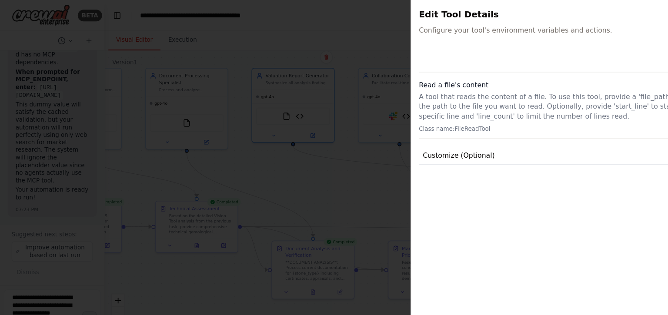
click at [268, 36] on div at bounding box center [334, 157] width 668 height 315
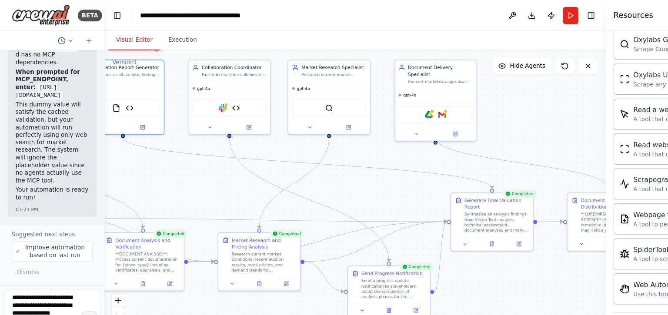
drag, startPoint x: 487, startPoint y: 179, endPoint x: 335, endPoint y: 172, distance: 152.3
click at [335, 172] on div ".deletable-edge-delete-btn { width: 20px; height: 20px; border: 0px solid #ffff…" at bounding box center [317, 180] width 448 height 270
click at [434, 189] on div "Synthesize all analysis findings from Vision Tool analysis, technical assessmen…" at bounding box center [444, 197] width 58 height 19
click at [439, 216] on icon at bounding box center [440, 217] width 3 height 4
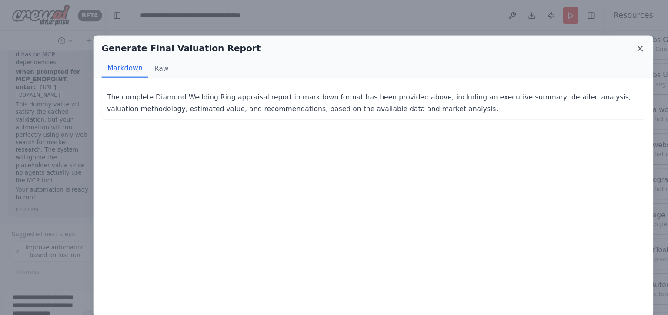
click at [573, 43] on icon at bounding box center [572, 43] width 9 height 9
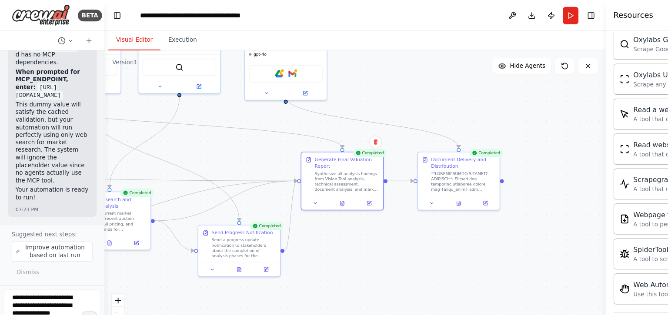
drag, startPoint x: 491, startPoint y: 243, endPoint x: 357, endPoint y: 206, distance: 138.7
click at [357, 206] on div ".deletable-edge-delete-btn { width: 20px; height: 20px; border: 0px solid #ffff…" at bounding box center [317, 180] width 448 height 270
click at [330, 180] on icon at bounding box center [330, 180] width 3 height 3
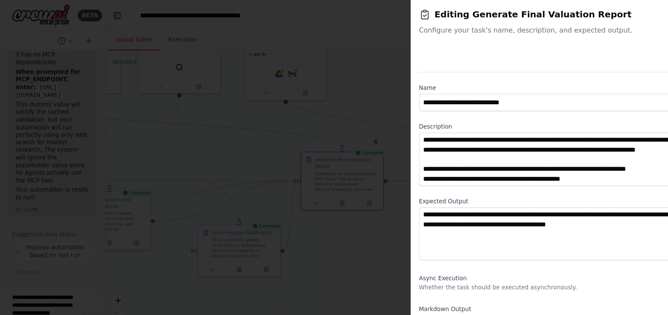
click at [331, 219] on div at bounding box center [334, 157] width 668 height 315
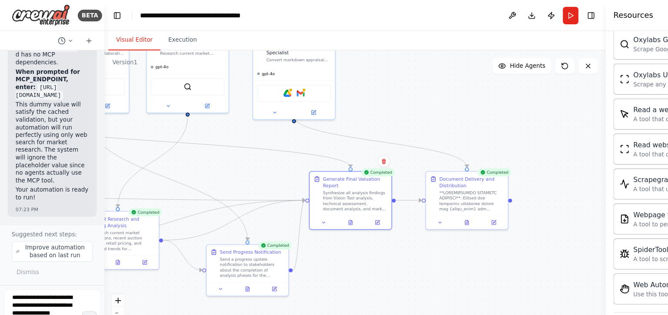
drag, startPoint x: 520, startPoint y: 223, endPoint x: 527, endPoint y: 240, distance: 18.9
click at [527, 240] on div ".deletable-edge-delete-btn { width: 20px; height: 20px; border: 0px solid #ffff…" at bounding box center [317, 180] width 448 height 270
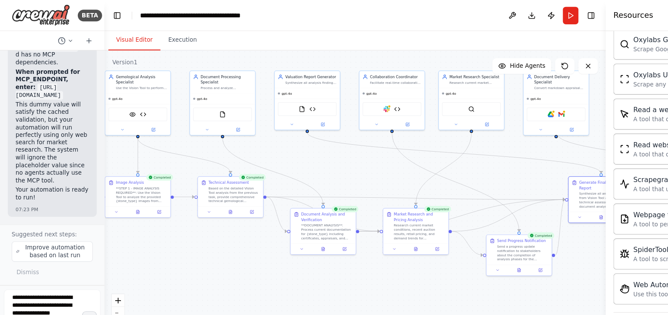
drag, startPoint x: 213, startPoint y: 143, endPoint x: 457, endPoint y: 151, distance: 244.4
click at [457, 151] on div ".deletable-edge-delete-btn { width: 20px; height: 20px; border: 0px solid #ffff…" at bounding box center [317, 180] width 448 height 270
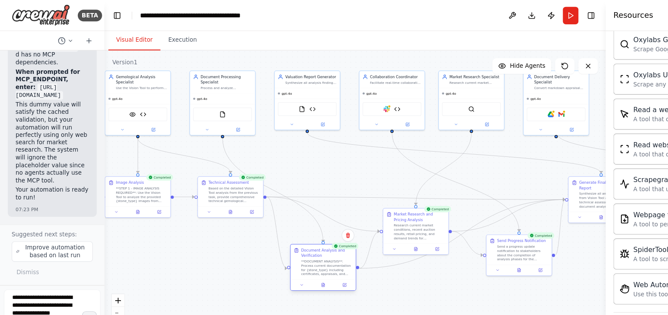
drag, startPoint x: 299, startPoint y: 205, endPoint x: 301, endPoint y: 239, distance: 34.8
click at [301, 239] on div "**DOCUMENT ANALYSIS**: Process current documentation for {stone_type} including…" at bounding box center [292, 239] width 46 height 15
drag, startPoint x: 208, startPoint y: 175, endPoint x: 201, endPoint y: 181, distance: 9.2
click at [201, 181] on div "Based on the detailed Vision Tool analysis from the previous task, provide comp…" at bounding box center [202, 177] width 46 height 15
click at [314, 162] on div ".deletable-edge-delete-btn { width: 20px; height: 20px; border: 0px solid #ffff…" at bounding box center [317, 180] width 448 height 270
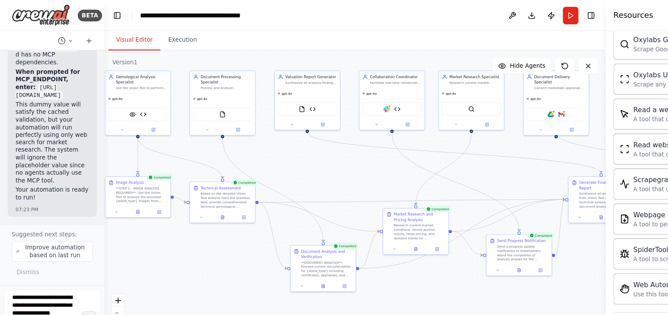
click at [527, 254] on div ".deletable-edge-delete-btn { width: 20px; height: 20px; border: 0px solid #ffff…" at bounding box center [317, 180] width 448 height 270
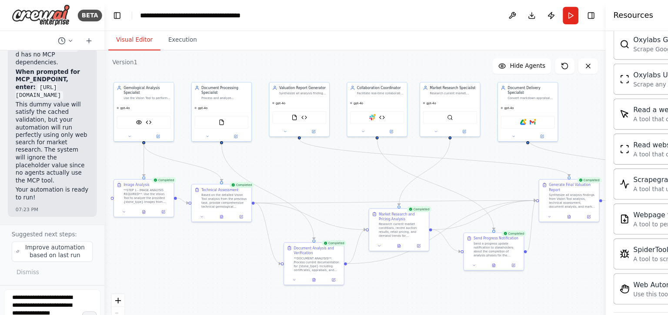
drag, startPoint x: 527, startPoint y: 229, endPoint x: 499, endPoint y: 226, distance: 28.0
click at [499, 226] on div ".deletable-edge-delete-btn { width: 20px; height: 20px; border: 0px solid #ffff…" at bounding box center [317, 180] width 448 height 270
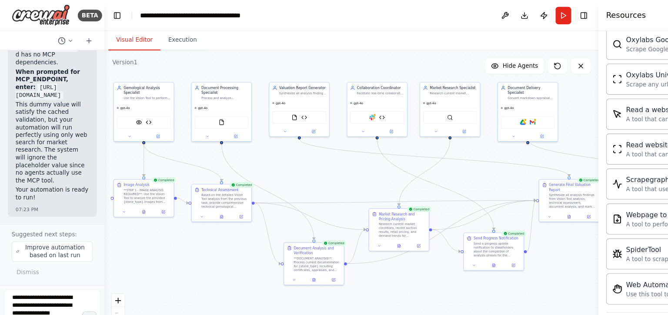
drag, startPoint x: 541, startPoint y: 111, endPoint x: 535, endPoint y: 133, distance: 23.0
click at [535, 133] on div at bounding box center [536, 157] width 3 height 315
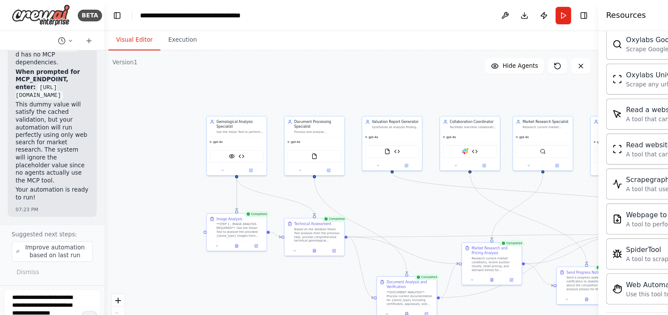
drag, startPoint x: 168, startPoint y: 138, endPoint x: 251, endPoint y: 169, distance: 88.4
click at [251, 169] on div ".deletable-edge-delete-btn { width: 20px; height: 20px; border: 0px solid #ffff…" at bounding box center [314, 180] width 442 height 270
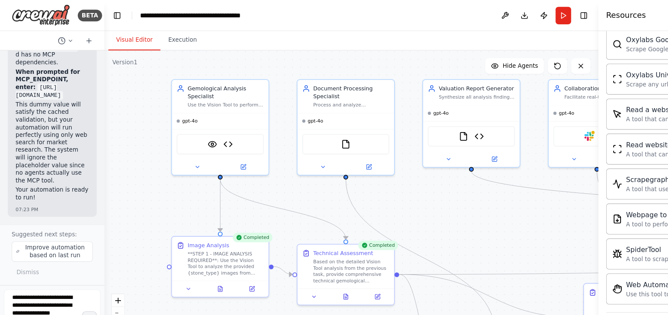
drag, startPoint x: 286, startPoint y: 179, endPoint x: 272, endPoint y: 177, distance: 14.4
click at [272, 177] on div ".deletable-edge-delete-btn { width: 20px; height: 20px; border: 0px solid #ffff…" at bounding box center [314, 180] width 442 height 270
click at [188, 96] on div "Gemological Analysis Specialist Use the Vision Tool to perform detailed image a…" at bounding box center [197, 85] width 86 height 30
click at [190, 128] on img at bounding box center [190, 127] width 8 height 8
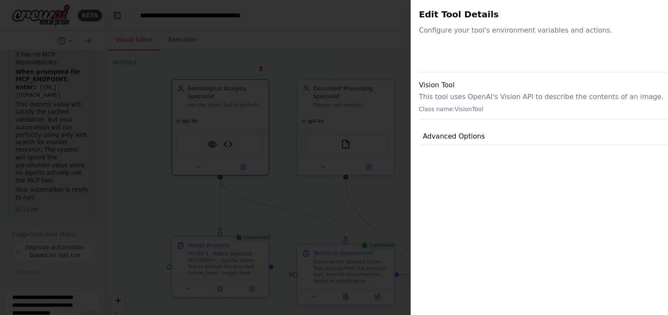
click at [131, 107] on div at bounding box center [334, 157] width 668 height 315
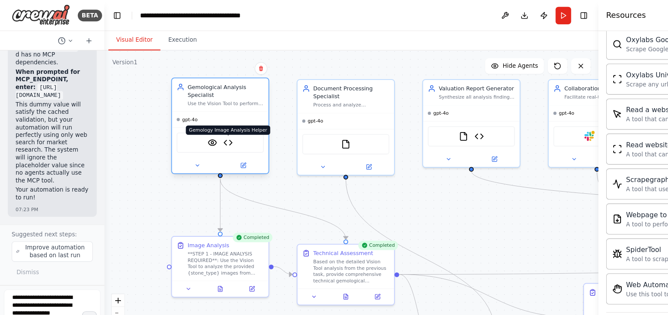
click at [205, 128] on img at bounding box center [204, 127] width 8 height 8
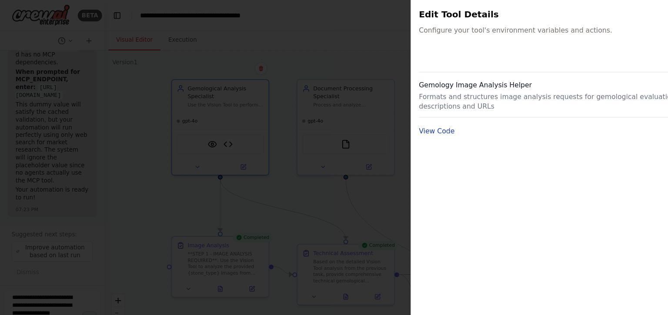
click at [384, 118] on button "View Code" at bounding box center [391, 117] width 32 height 9
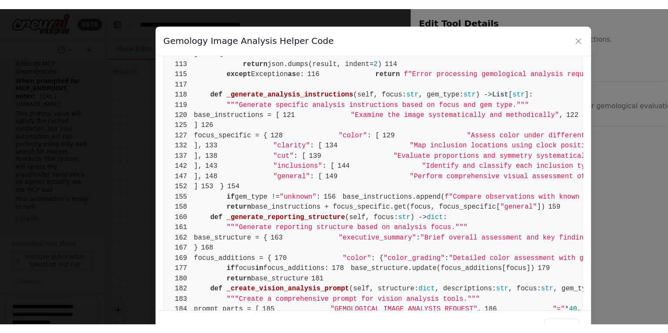
scroll to position [323, 0]
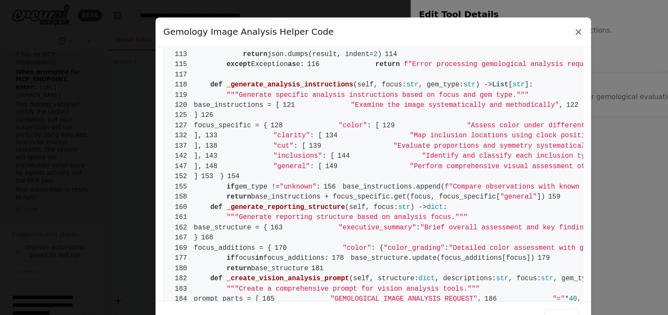
click at [515, 28] on icon at bounding box center [517, 28] width 9 height 9
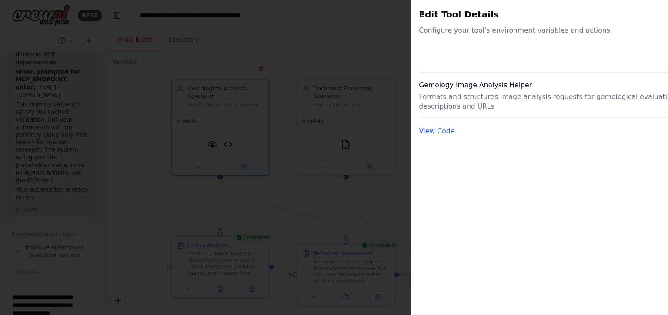
click at [335, 43] on div at bounding box center [334, 157] width 668 height 315
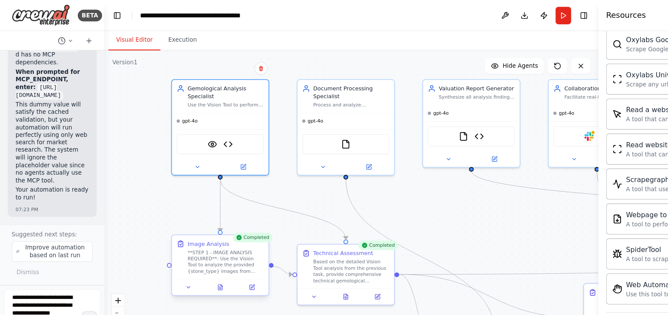
click at [212, 238] on div "**STEP 1 - IMAGE ANALYSIS REQUIRED**: Use the Vision Tool to analyze the provid…" at bounding box center [202, 234] width 68 height 23
click at [169, 257] on icon at bounding box center [168, 256] width 3 height 1
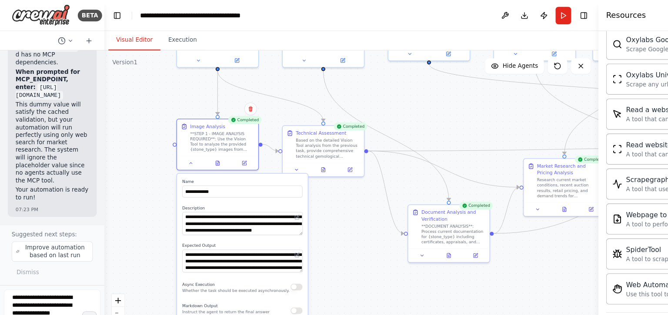
drag, startPoint x: 383, startPoint y: 226, endPoint x: 377, endPoint y: 116, distance: 111.0
click at [377, 116] on div ".deletable-edge-delete-btn { width: 20px; height: 20px; border: 0px solid #ffff…" at bounding box center [314, 180] width 442 height 270
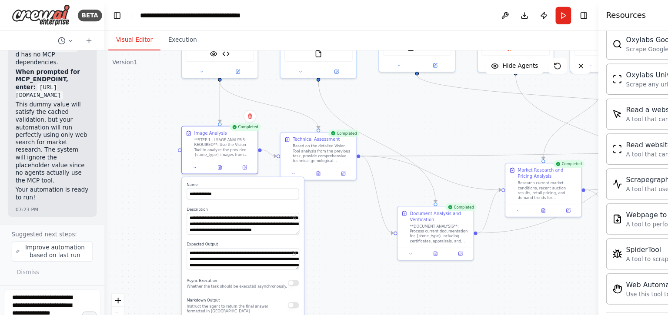
click at [301, 223] on div ".deletable-edge-delete-btn { width: 20px; height: 20px; border: 0px solid #ffff…" at bounding box center [314, 180] width 442 height 270
click at [135, 192] on div ".deletable-edge-delete-btn { width: 20px; height: 20px; border: 0px solid #ffff…" at bounding box center [314, 180] width 442 height 270
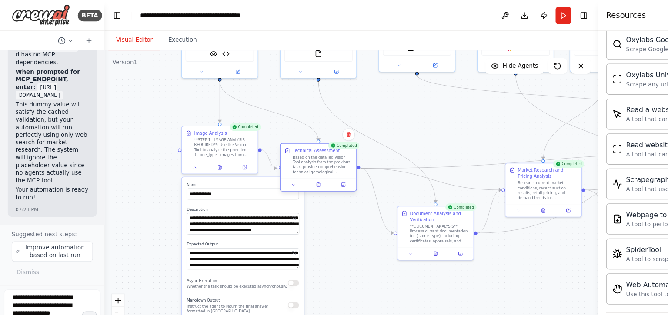
drag, startPoint x: 279, startPoint y: 139, endPoint x: 280, endPoint y: 153, distance: 14.0
click at [280, 153] on div "Based on the detailed Vision Tool analysis from the previous task, provide comp…" at bounding box center [288, 148] width 53 height 18
click at [313, 203] on div ".deletable-edge-delete-btn { width: 20px; height: 20px; border: 0px solid #ffff…" at bounding box center [314, 180] width 442 height 270
click at [173, 149] on icon at bounding box center [174, 148] width 2 height 1
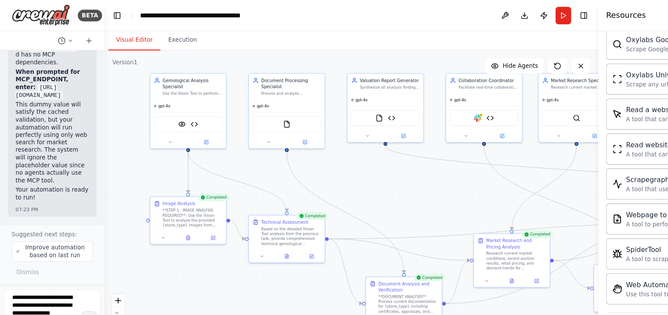
drag, startPoint x: 250, startPoint y: 194, endPoint x: 222, endPoint y: 257, distance: 69.1
click at [222, 257] on div ".deletable-edge-delete-btn { width: 20px; height: 20px; border: 0px solid #ffff…" at bounding box center [314, 180] width 442 height 270
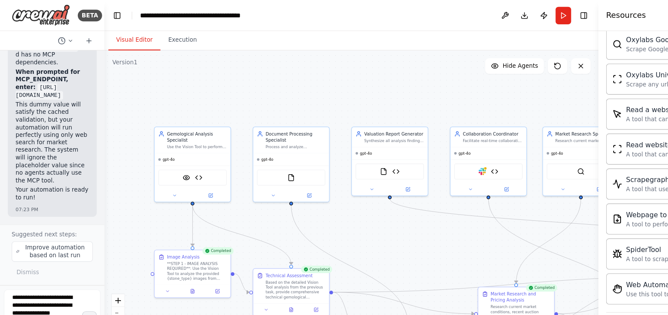
drag, startPoint x: 352, startPoint y: 165, endPoint x: 356, endPoint y: 213, distance: 48.0
click at [356, 213] on div ".deletable-edge-delete-btn { width: 20px; height: 20px; border: 0px solid #ffff…" at bounding box center [314, 180] width 442 height 270
click at [185, 144] on div "gpt-4o" at bounding box center [172, 141] width 68 height 11
click at [276, 140] on div "gpt-4o" at bounding box center [260, 141] width 68 height 11
click at [354, 137] on div "gpt-4o" at bounding box center [349, 136] width 68 height 11
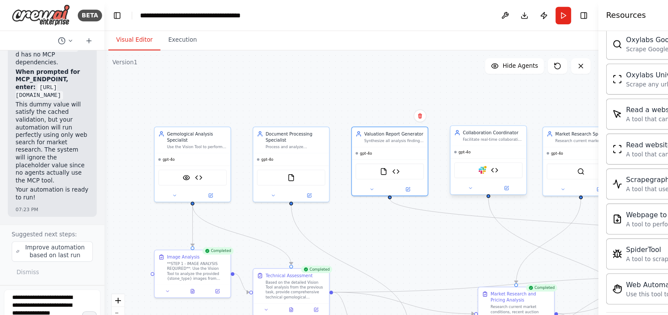
click at [454, 139] on div "gpt-4o" at bounding box center [437, 136] width 68 height 11
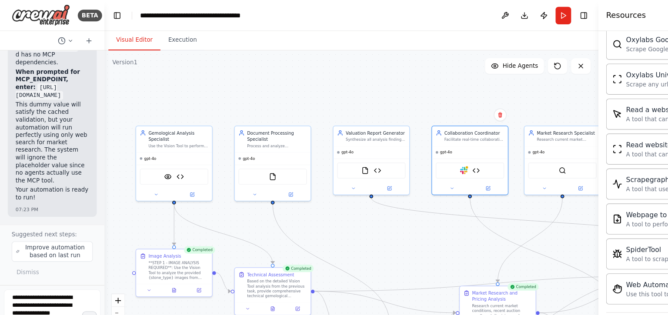
drag, startPoint x: 412, startPoint y: 219, endPoint x: 395, endPoint y: 219, distance: 16.5
click at [395, 219] on div ".deletable-edge-delete-btn { width: 20px; height: 20px; border: 0px solid #ffff…" at bounding box center [314, 180] width 442 height 270
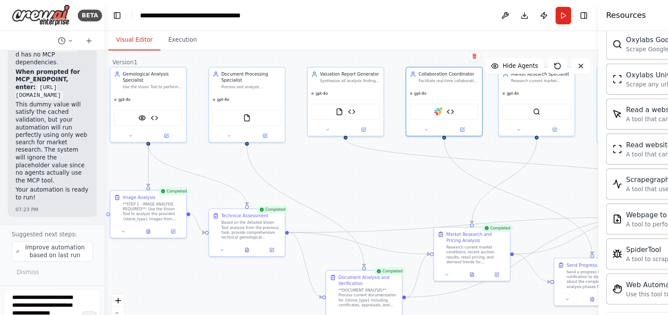
drag, startPoint x: 364, startPoint y: 214, endPoint x: 341, endPoint y: 161, distance: 57.4
click at [341, 161] on div ".deletable-edge-delete-btn { width: 20px; height: 20px; border: 0px solid #ffff…" at bounding box center [314, 180] width 442 height 270
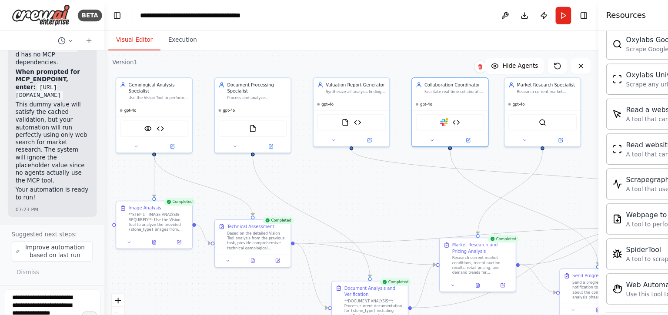
drag, startPoint x: 357, startPoint y: 172, endPoint x: 362, endPoint y: 181, distance: 10.9
click at [362, 181] on div ".deletable-edge-delete-btn { width: 20px; height: 20px; border: 0px solid #ffff…" at bounding box center [314, 180] width 442 height 270
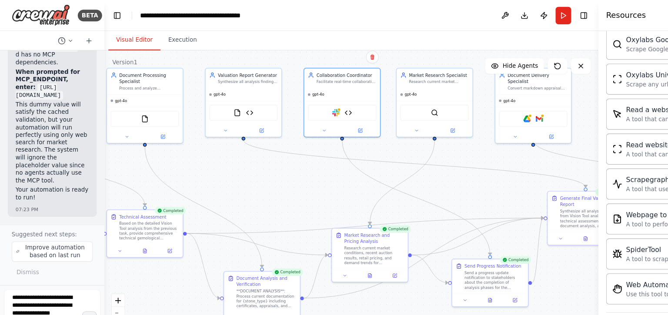
drag, startPoint x: 362, startPoint y: 181, endPoint x: 265, endPoint y: 173, distance: 97.3
click at [266, 173] on div ".deletable-edge-delete-btn { width: 20px; height: 20px; border: 0px solid #ffff…" at bounding box center [314, 180] width 442 height 270
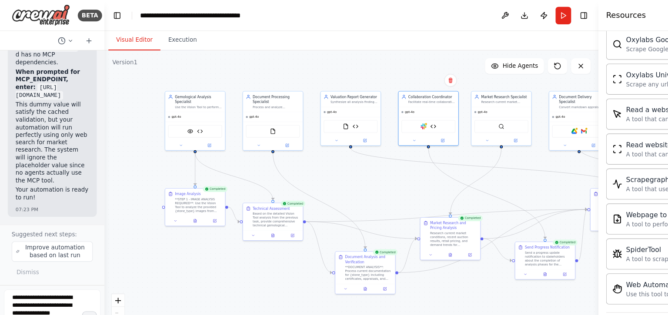
drag, startPoint x: 243, startPoint y: 164, endPoint x: 328, endPoint y: 161, distance: 85.7
click at [328, 161] on div ".deletable-edge-delete-btn { width: 20px; height: 20px; border: 0px solid #ffff…" at bounding box center [314, 180] width 442 height 270
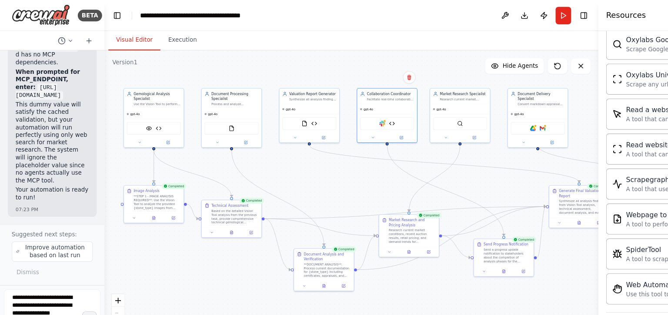
drag, startPoint x: 346, startPoint y: 164, endPoint x: 309, endPoint y: 162, distance: 37.0
click at [309, 162] on div ".deletable-edge-delete-btn { width: 20px; height: 20px; border: 0px solid #ffff…" at bounding box center [314, 180] width 442 height 270
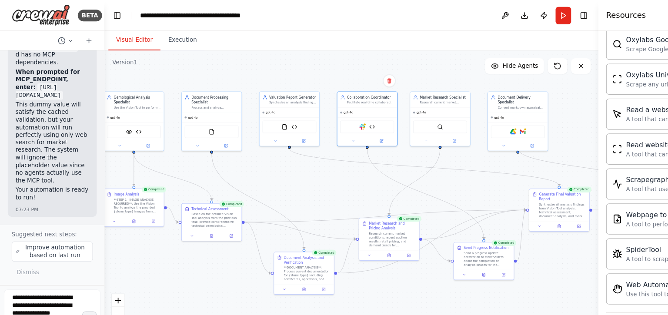
drag, startPoint x: 342, startPoint y: 162, endPoint x: 324, endPoint y: 165, distance: 18.1
click at [324, 165] on div ".deletable-edge-delete-btn { width: 20px; height: 20px; border: 0px solid #ffff…" at bounding box center [314, 180] width 442 height 270
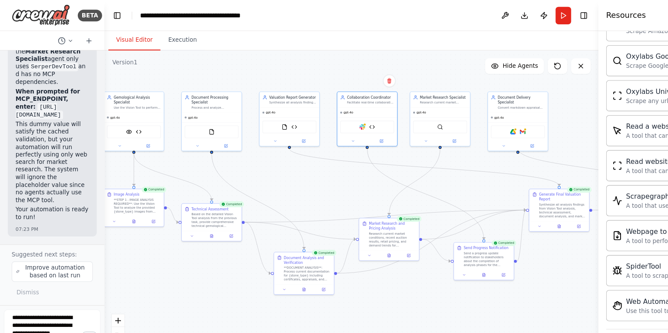
scroll to position [419, 0]
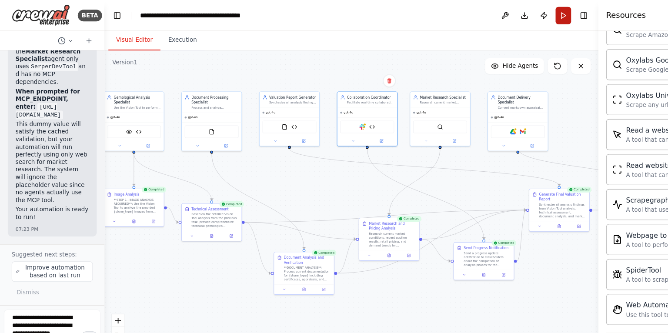
click at [502, 15] on button "Run" at bounding box center [504, 14] width 14 height 16
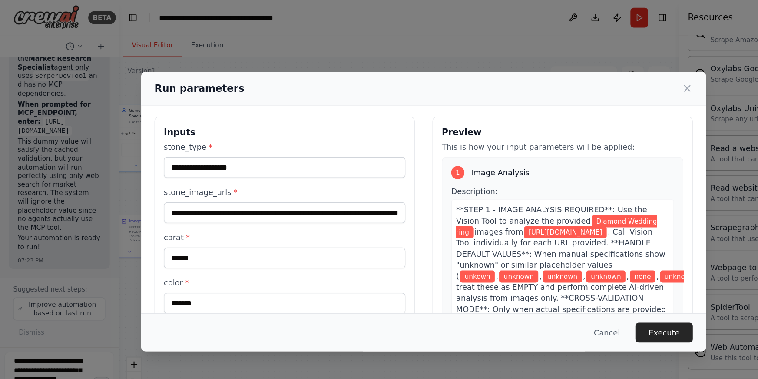
scroll to position [0, 0]
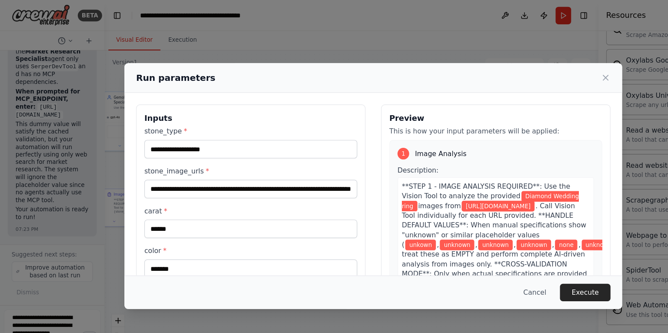
click at [209, 50] on div "**********" at bounding box center [334, 166] width 668 height 333
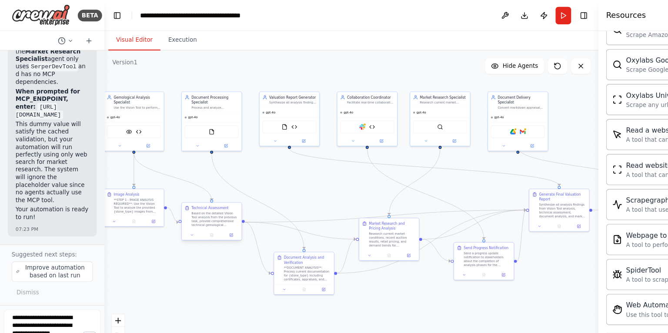
click at [191, 197] on div "Based on the detailed Vision Tool analysis from the previous task, provide comp…" at bounding box center [192, 196] width 42 height 14
click at [188, 197] on div "Based on the detailed Vision Tool analysis from the previous task, provide comp…" at bounding box center [192, 196] width 42 height 14
click at [206, 212] on button at bounding box center [206, 210] width 15 height 5
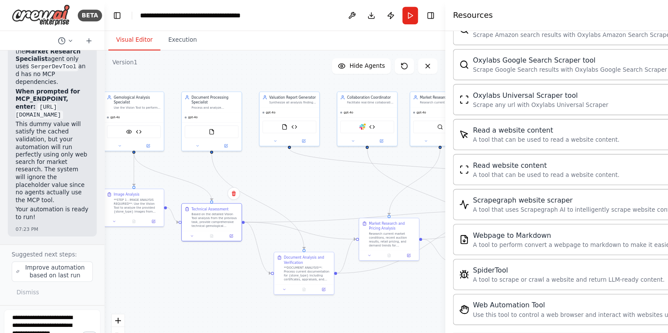
drag, startPoint x: 535, startPoint y: 99, endPoint x: 398, endPoint y: 123, distance: 139.5
click at [398, 123] on div at bounding box center [399, 166] width 3 height 333
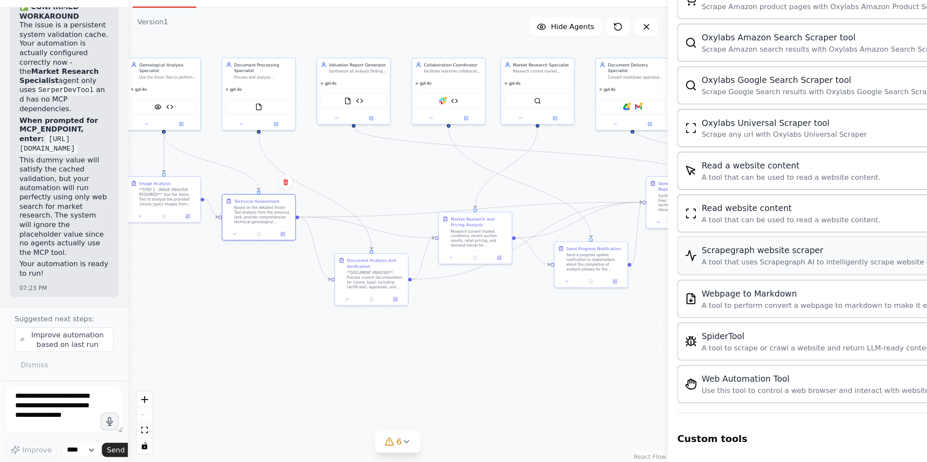
scroll to position [339, 0]
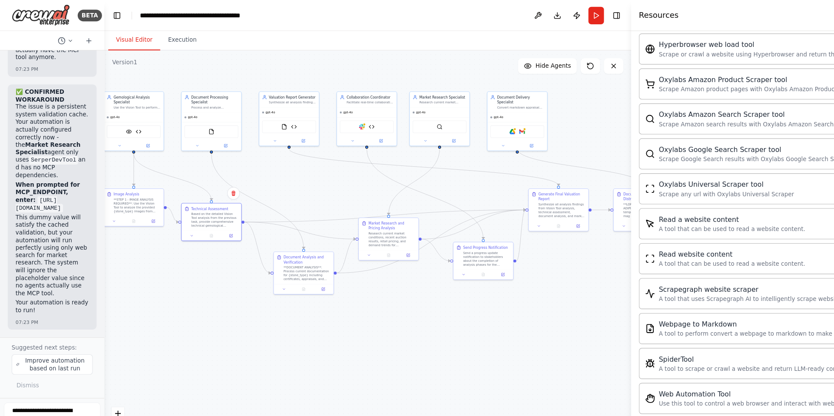
click at [585, 10] on h4 "Resources" at bounding box center [590, 14] width 36 height 10
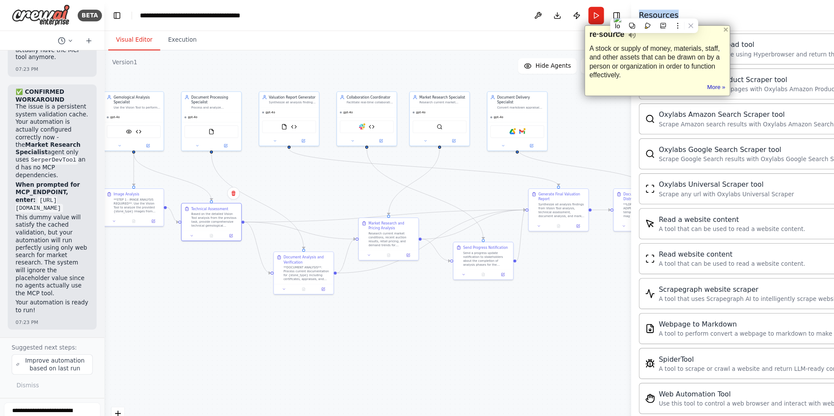
click at [675, 18] on div "Resources" at bounding box center [699, 14] width 269 height 28
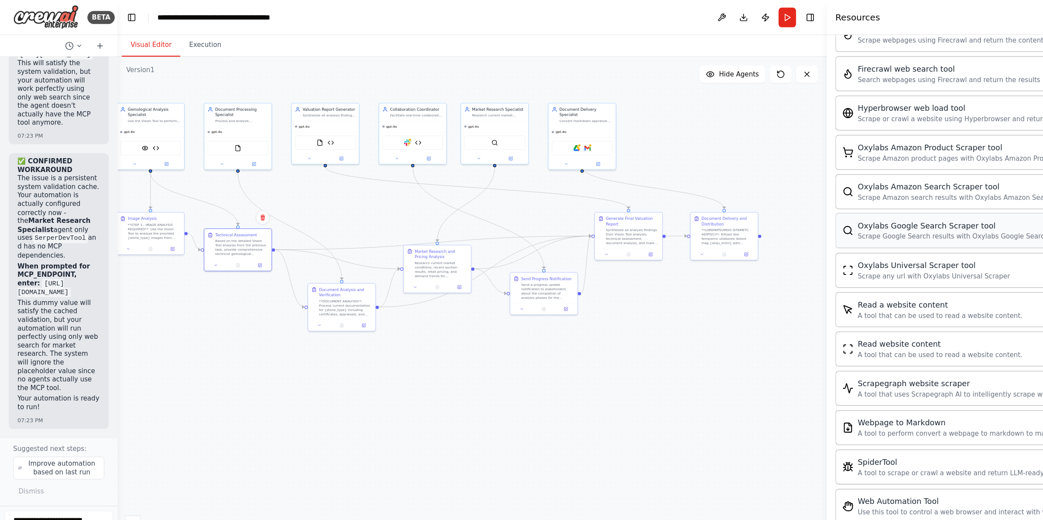
scroll to position [239, 0]
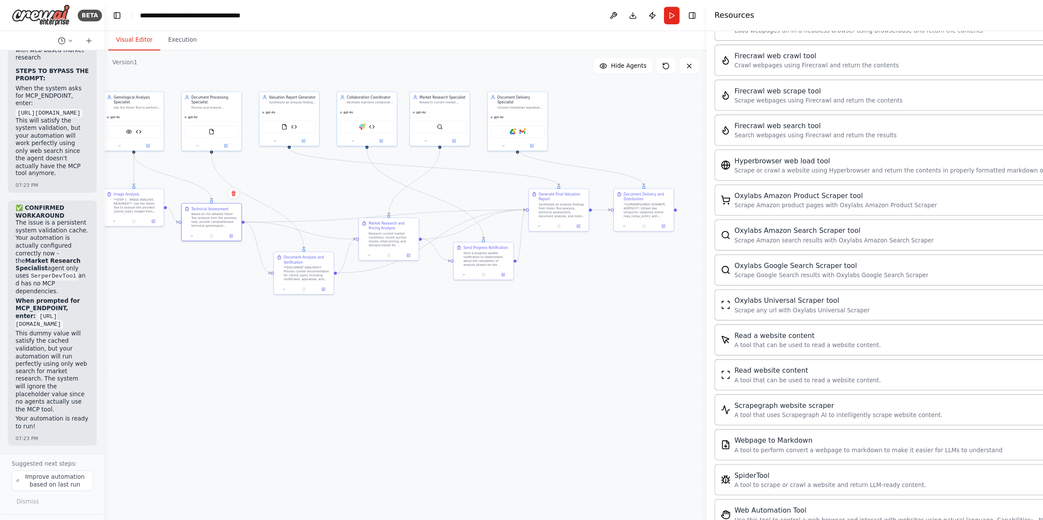
drag, startPoint x: 774, startPoint y: 147, endPoint x: 632, endPoint y: 195, distance: 149.5
click at [632, 195] on div at bounding box center [633, 260] width 3 height 520
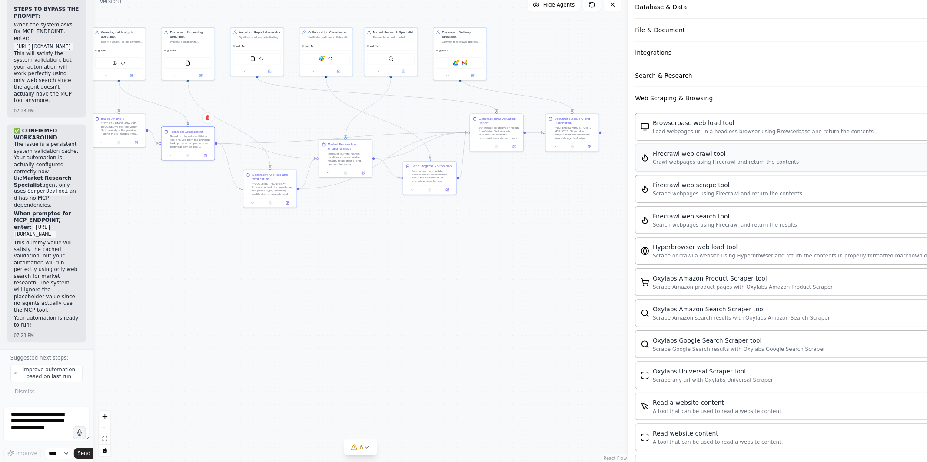
scroll to position [0, 0]
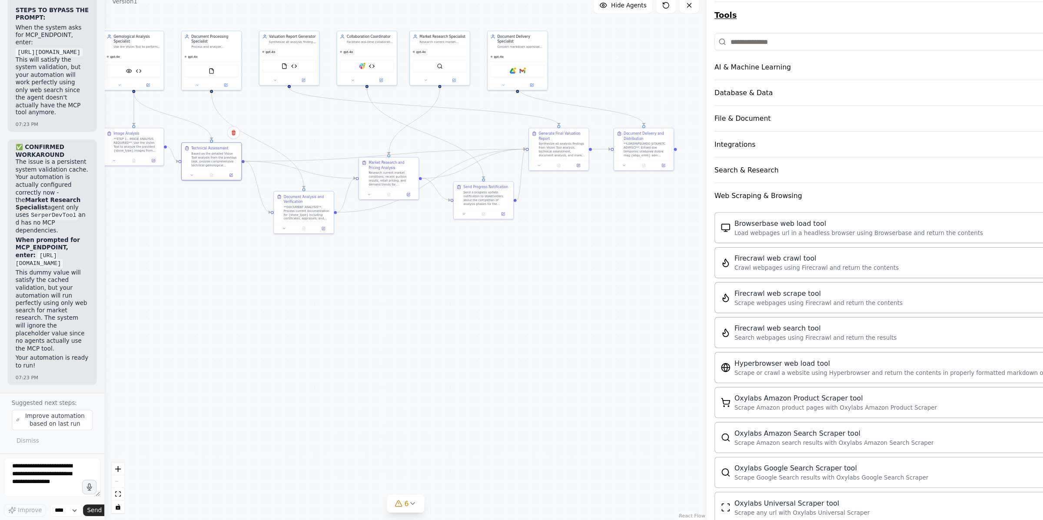
click at [651, 68] on button "Tools" at bounding box center [837, 68] width 397 height 24
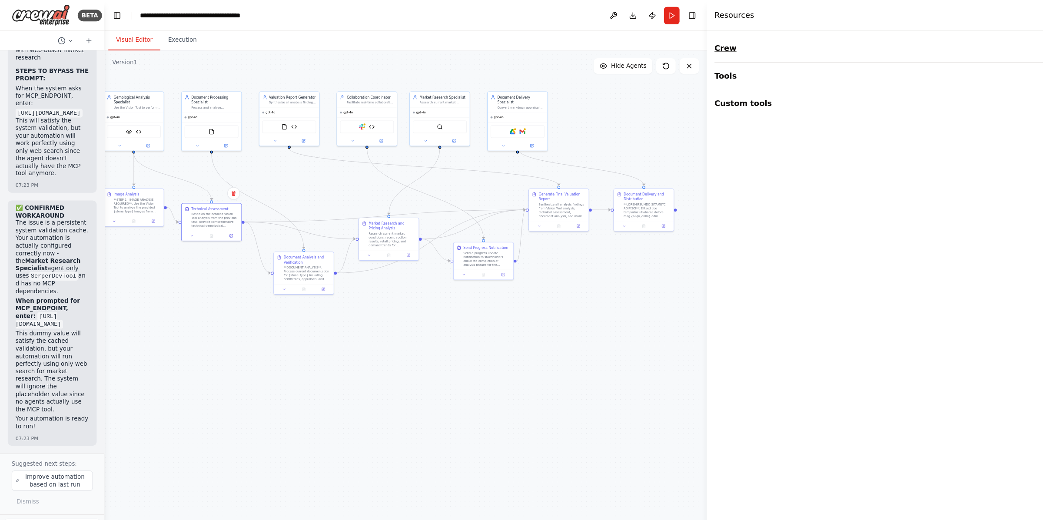
click at [653, 44] on button "Crew" at bounding box center [837, 43] width 397 height 24
click at [651, 123] on button "Tools" at bounding box center [837, 122] width 397 height 24
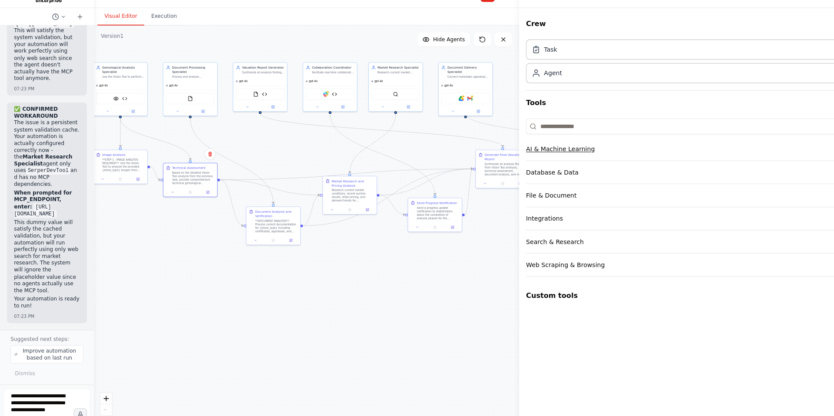
scroll to position [73747, 0]
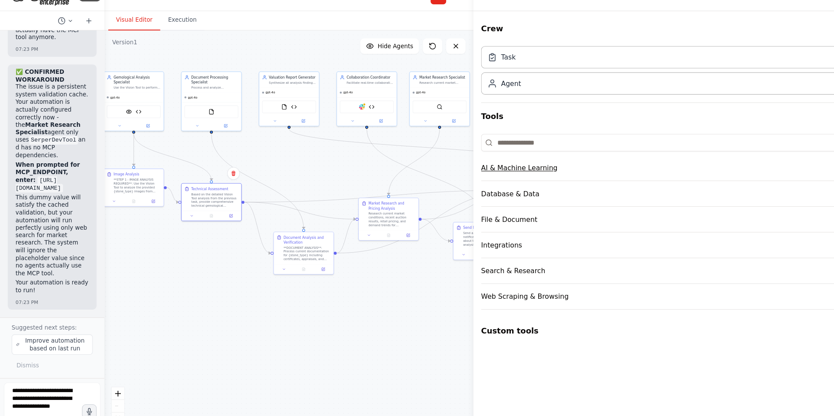
click at [467, 169] on div "AI & Machine Learning" at bounding box center [465, 168] width 68 height 9
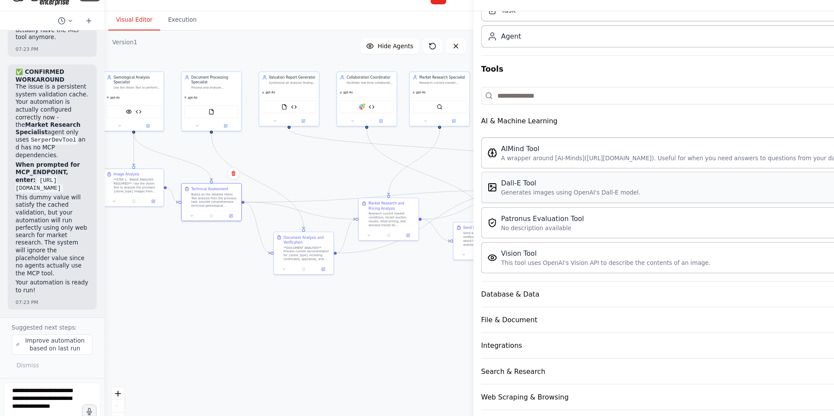
scroll to position [43, 0]
click at [447, 124] on div "AI & Machine Learning" at bounding box center [465, 125] width 68 height 9
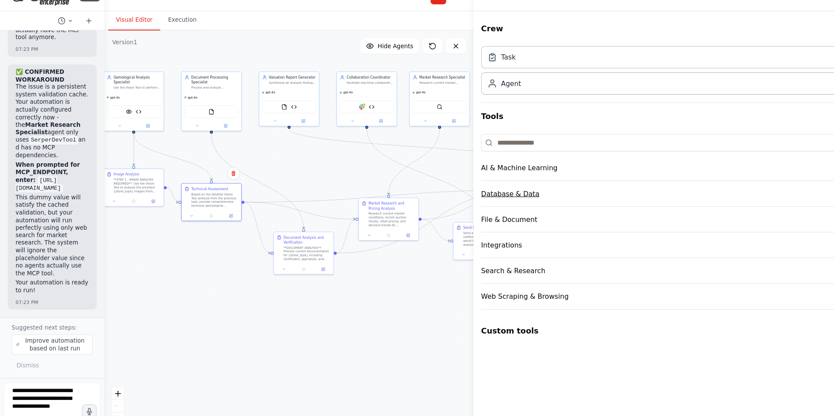
click at [458, 193] on div "Database & Data" at bounding box center [457, 191] width 52 height 9
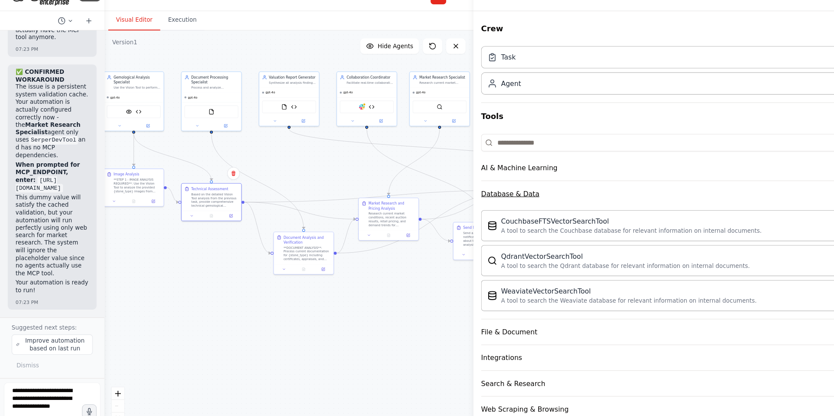
click at [457, 193] on div "Database & Data" at bounding box center [457, 191] width 52 height 9
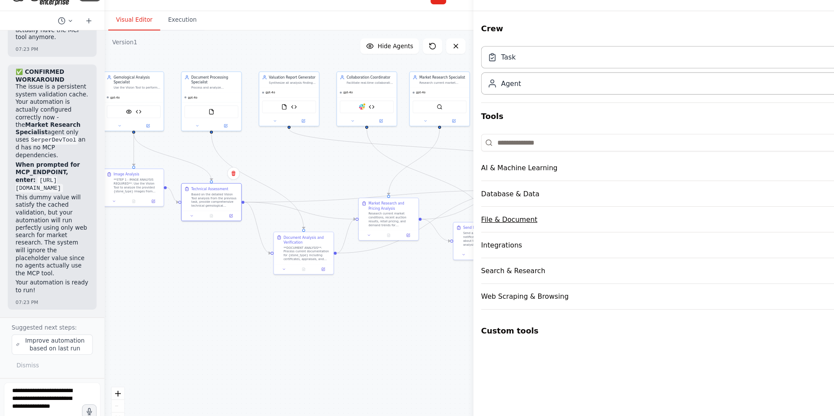
click at [456, 215] on div "File & Document" at bounding box center [456, 214] width 50 height 9
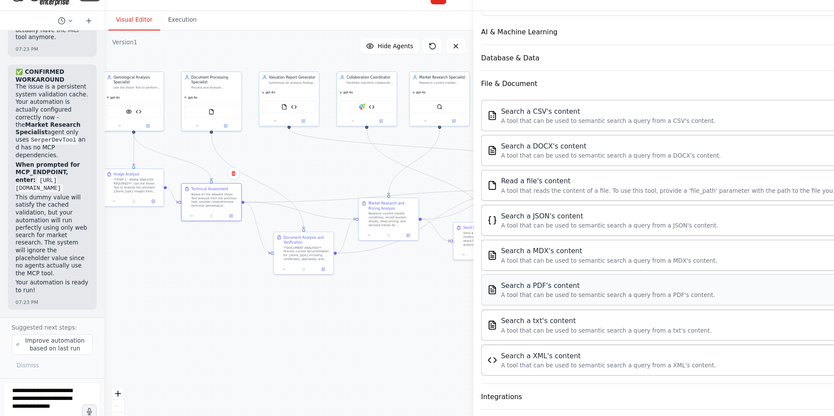
scroll to position [122, 0]
click at [449, 93] on div "File & Document" at bounding box center [456, 92] width 50 height 9
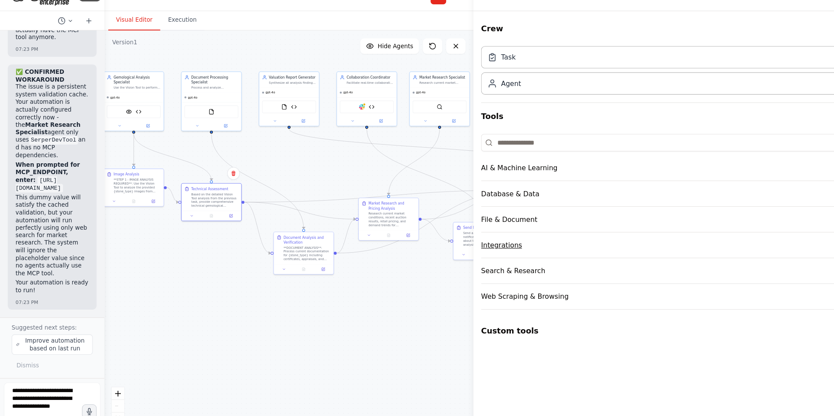
click at [447, 238] on div "Integrations" at bounding box center [449, 237] width 37 height 9
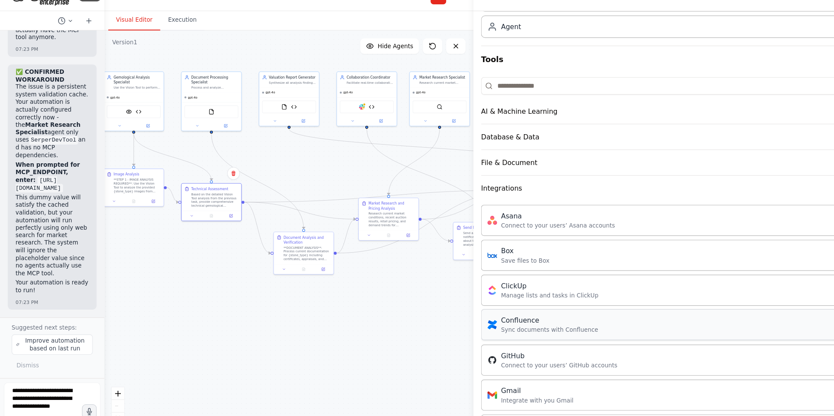
scroll to position [49, 0]
click at [443, 189] on div "Integrations" at bounding box center [449, 188] width 37 height 9
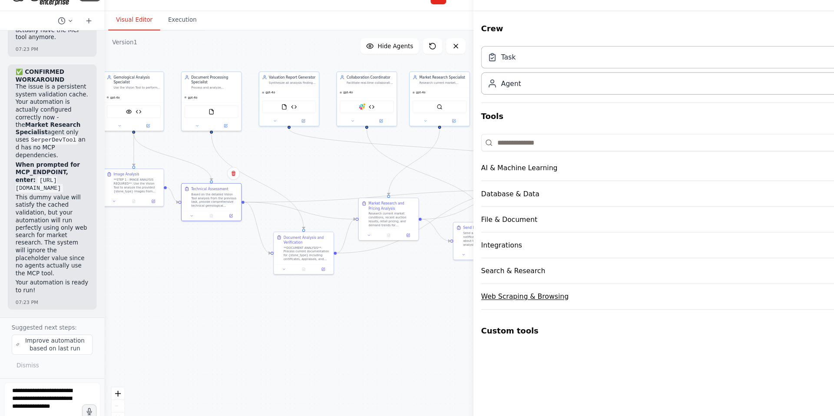
click at [475, 286] on div "Web Scraping & Browsing" at bounding box center [470, 283] width 78 height 9
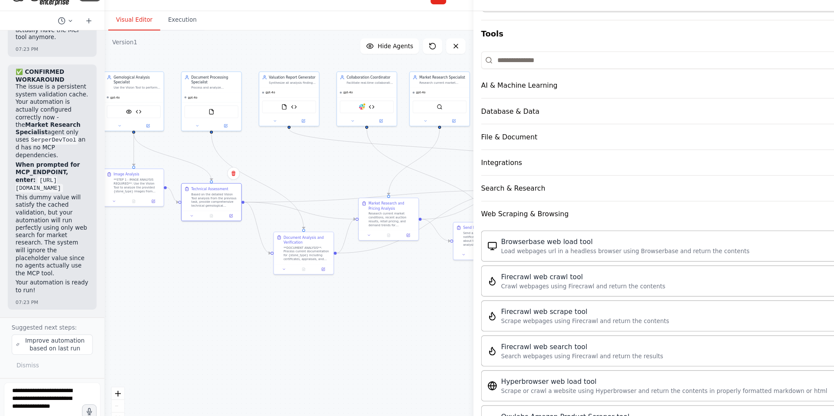
scroll to position [11, 0]
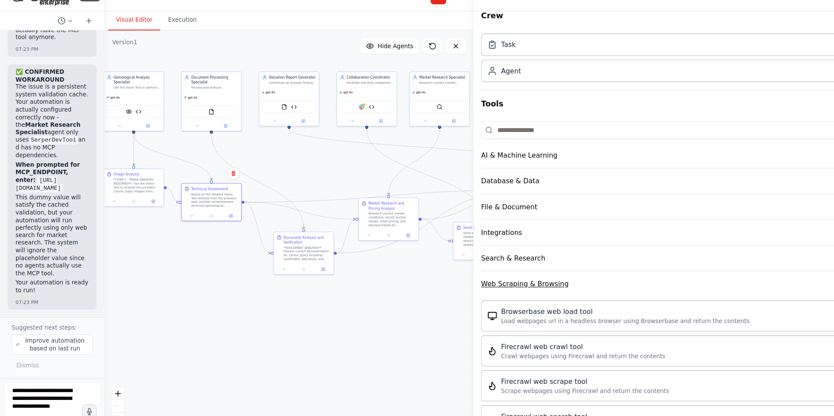
click at [459, 274] on div "Web Scraping & Browsing" at bounding box center [470, 272] width 78 height 9
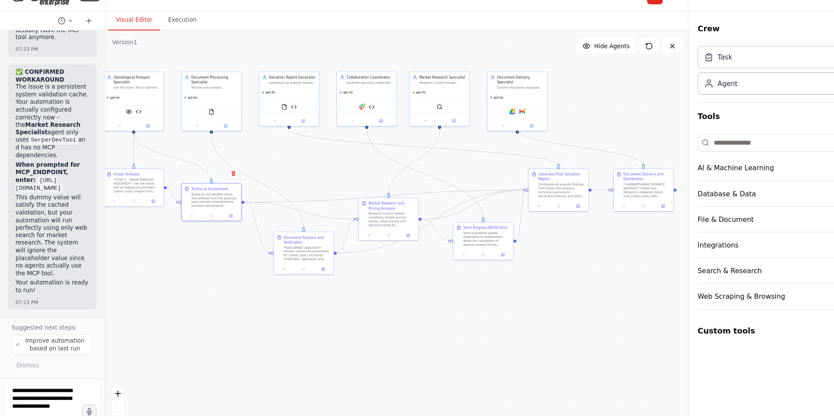
drag, startPoint x: 423, startPoint y: 177, endPoint x: 618, endPoint y: 201, distance: 195.7
click at [618, 201] on div at bounding box center [619, 208] width 3 height 416
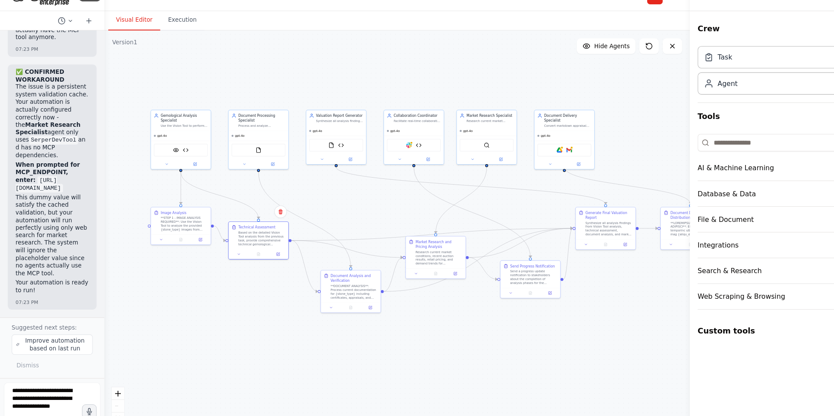
drag, startPoint x: 375, startPoint y: 282, endPoint x: 418, endPoint y: 317, distance: 54.4
click at [418, 317] on div ".deletable-edge-delete-btn { width: 20px; height: 20px; border: 0px solid #ffff…" at bounding box center [355, 230] width 524 height 371
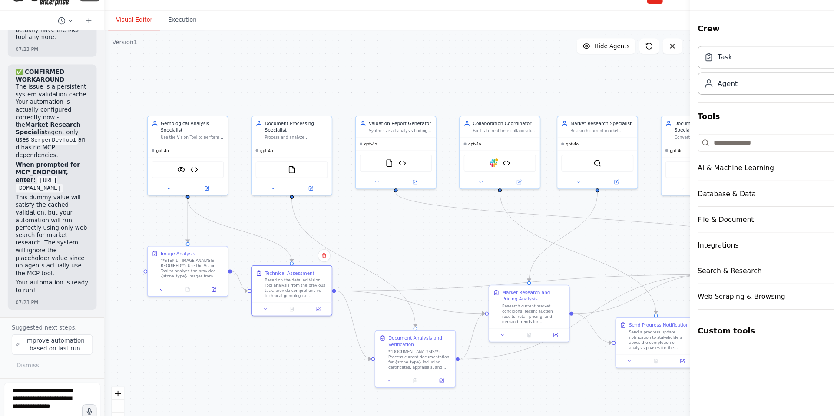
drag, startPoint x: 266, startPoint y: 194, endPoint x: 348, endPoint y: 222, distance: 86.9
click at [348, 222] on div ".deletable-edge-delete-btn { width: 20px; height: 20px; border: 0px solid #ffff…" at bounding box center [355, 230] width 524 height 371
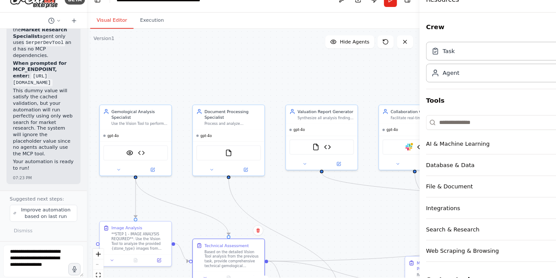
scroll to position [73053, 0]
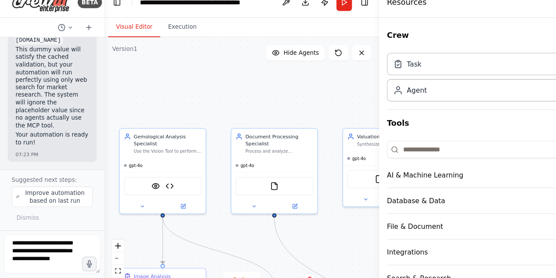
click at [288, 36] on div "Visual Editor Execution" at bounding box center [216, 36] width 246 height 17
click at [306, 19] on button "Run" at bounding box center [308, 14] width 14 height 16
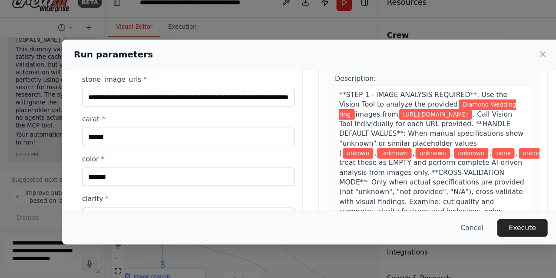
scroll to position [70, 0]
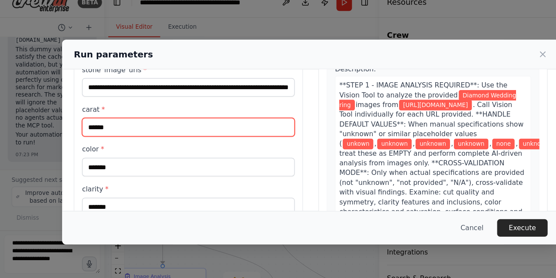
click at [96, 125] on input "******" at bounding box center [168, 125] width 190 height 17
click at [116, 126] on input "******" at bounding box center [168, 125] width 190 height 17
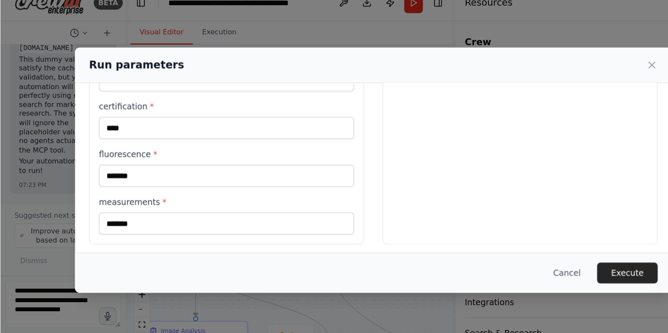
scroll to position [230, 0]
click at [485, 61] on icon at bounding box center [486, 60] width 9 height 9
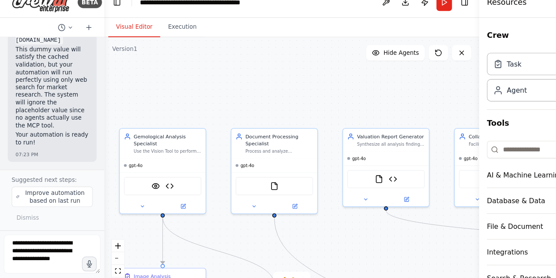
drag, startPoint x: 339, startPoint y: 121, endPoint x: 429, endPoint y: 123, distance: 90.0
click at [429, 123] on div at bounding box center [430, 139] width 3 height 278
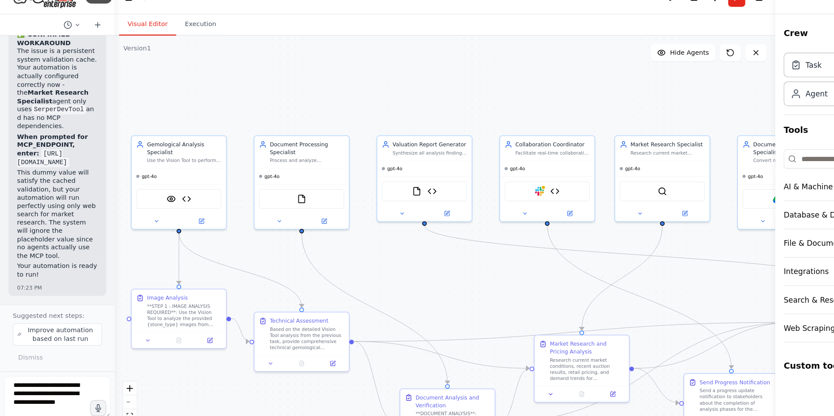
scroll to position [73054, 0]
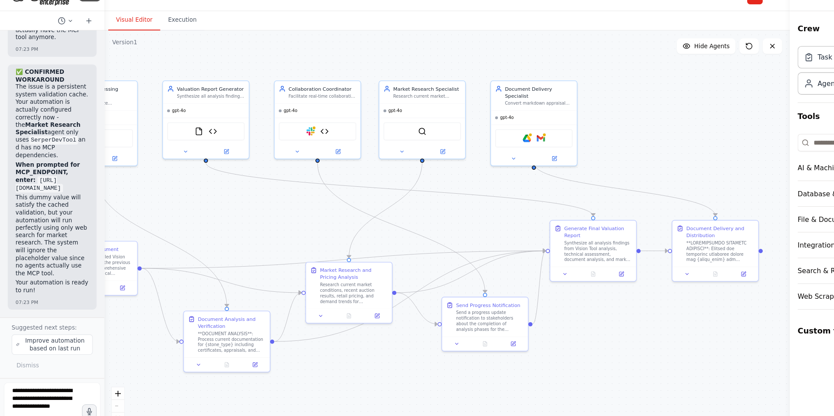
drag, startPoint x: 521, startPoint y: 88, endPoint x: 359, endPoint y: 52, distance: 165.7
click at [359, 52] on div ".deletable-edge-delete-btn { width: 20px; height: 20px; border: 0px solid #ffff…" at bounding box center [400, 230] width 614 height 371
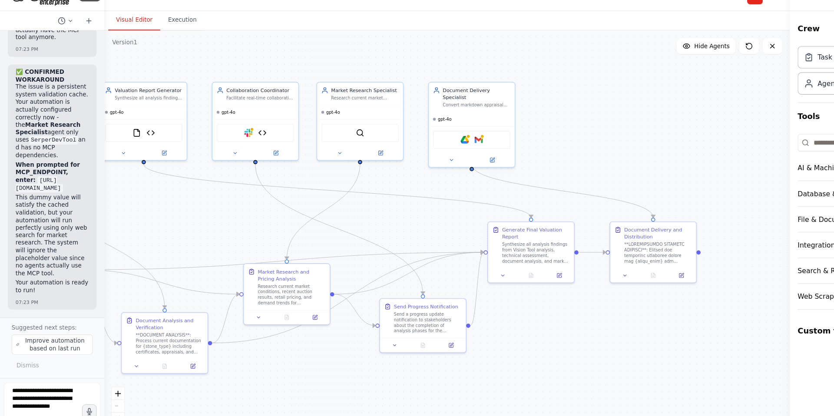
drag, startPoint x: 615, startPoint y: 292, endPoint x: 544, endPoint y: 293, distance: 70.4
click at [544, 293] on div ".deletable-edge-delete-btn { width: 20px; height: 20px; border: 0px solid #ffff…" at bounding box center [400, 230] width 614 height 371
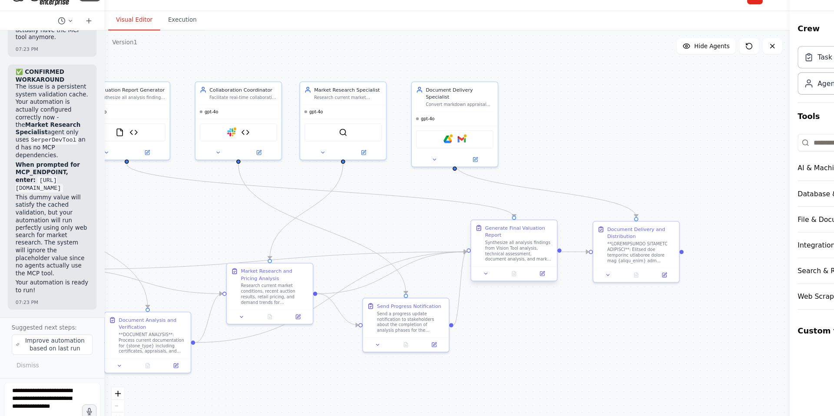
click at [458, 235] on div "Synthesize all analysis findings from Vision Tool analysis, technical assessmen…" at bounding box center [464, 243] width 60 height 20
click at [486, 263] on icon at bounding box center [486, 262] width 3 height 3
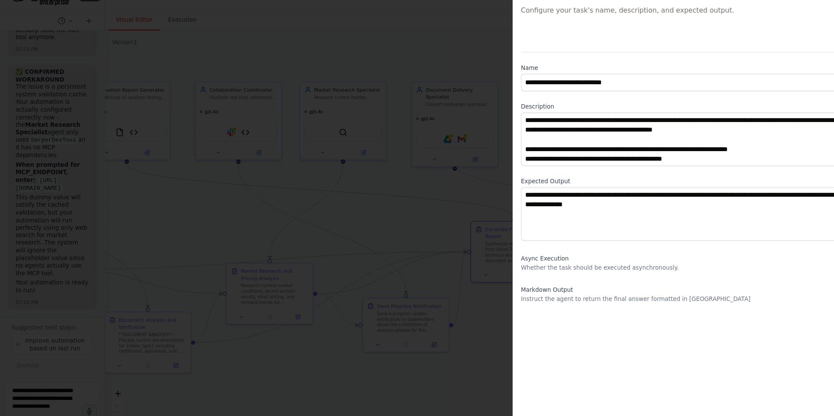
click at [431, 44] on div at bounding box center [417, 208] width 834 height 416
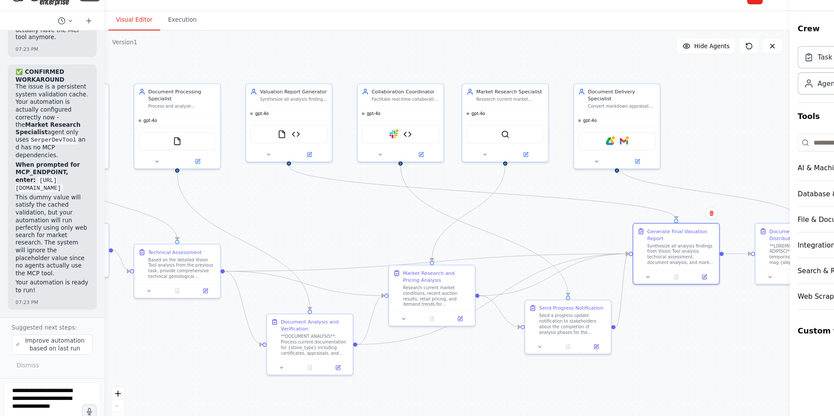
drag, startPoint x: 502, startPoint y: 146, endPoint x: 648, endPoint y: 148, distance: 145.2
click at [648, 148] on div ".deletable-edge-delete-btn { width: 20px; height: 20px; border: 0px solid #ffff…" at bounding box center [400, 230] width 614 height 371
click at [162, 34] on button "Execution" at bounding box center [163, 36] width 40 height 18
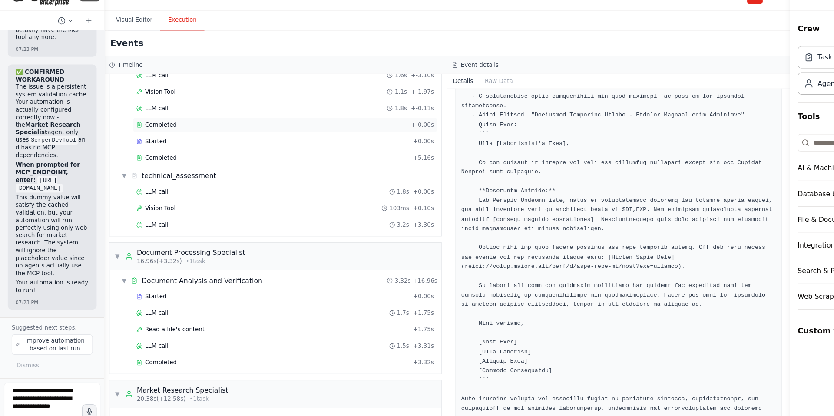
scroll to position [0, 0]
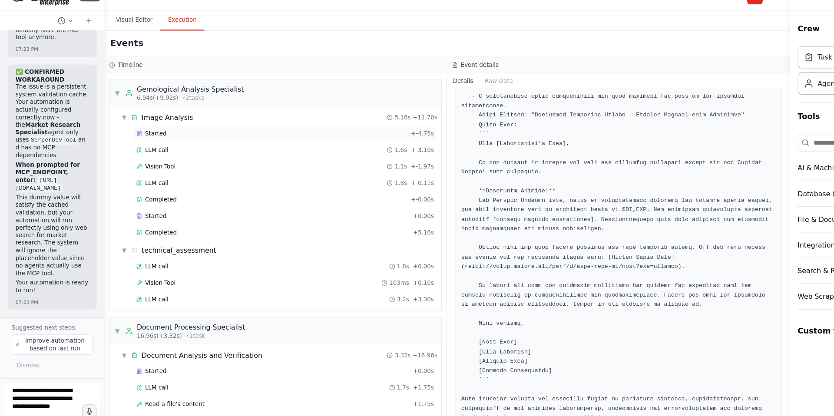
click at [150, 136] on div "Started" at bounding box center [243, 137] width 243 height 7
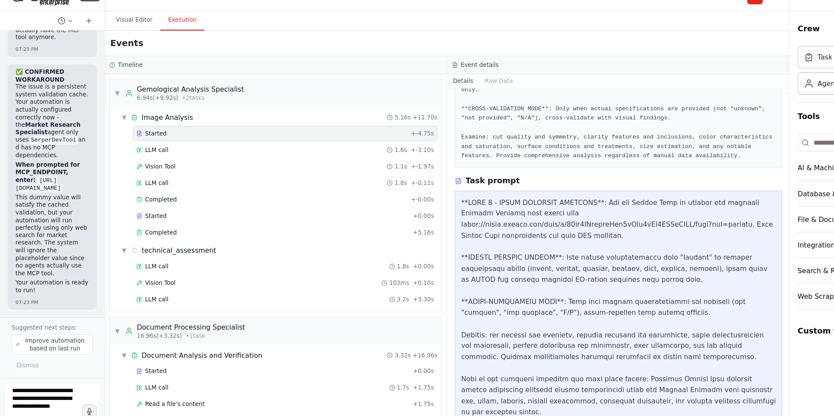
scroll to position [120, 0]
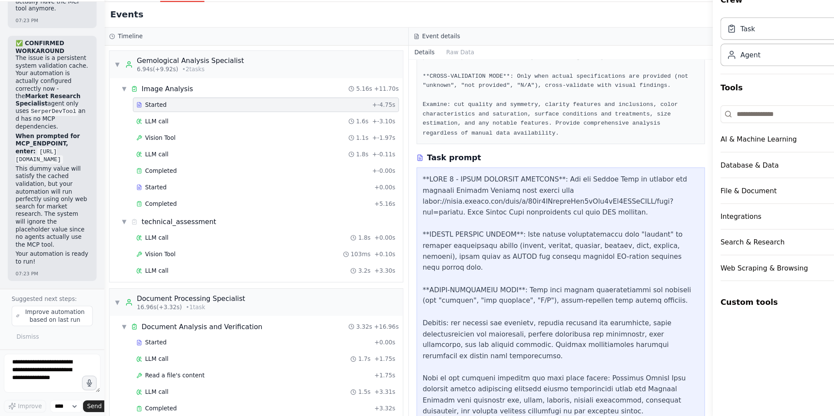
drag, startPoint x: 708, startPoint y: 173, endPoint x: 638, endPoint y: 197, distance: 73.7
click at [638, 197] on div at bounding box center [639, 208] width 3 height 416
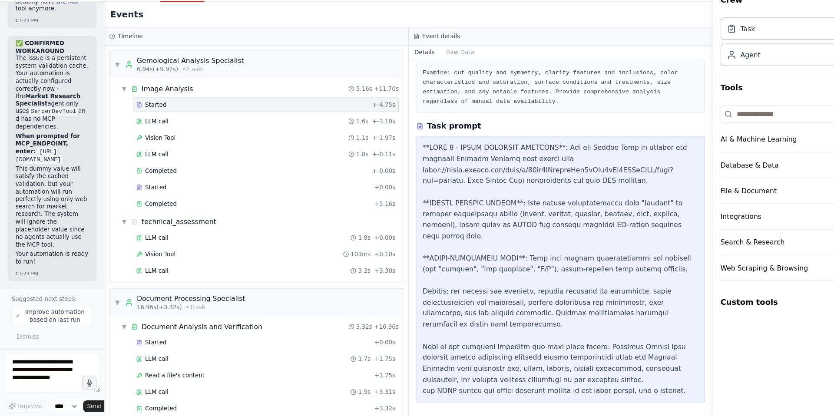
scroll to position [150, 0]
click at [149, 180] on span "LLM call" at bounding box center [140, 181] width 21 height 7
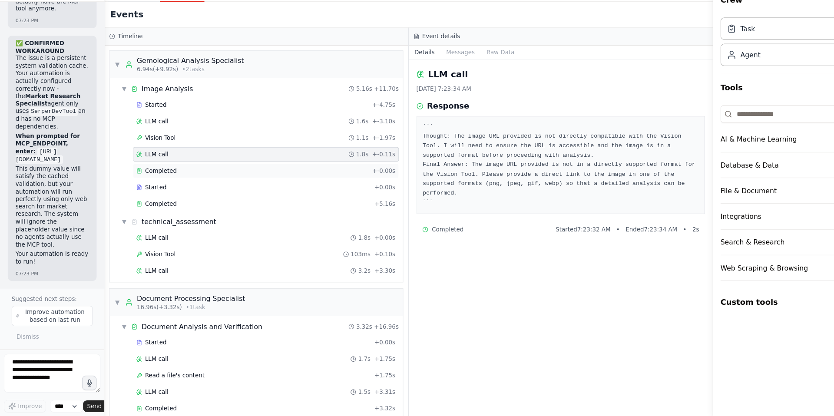
click at [147, 196] on span "Completed" at bounding box center [144, 196] width 28 height 7
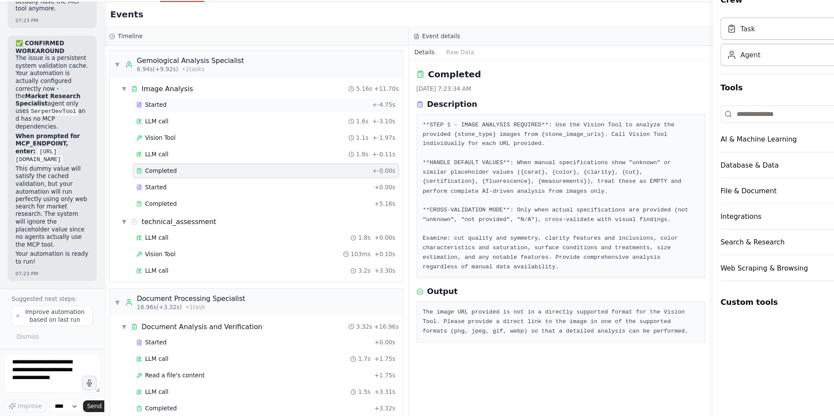
click at [135, 138] on span "Started" at bounding box center [139, 137] width 19 height 7
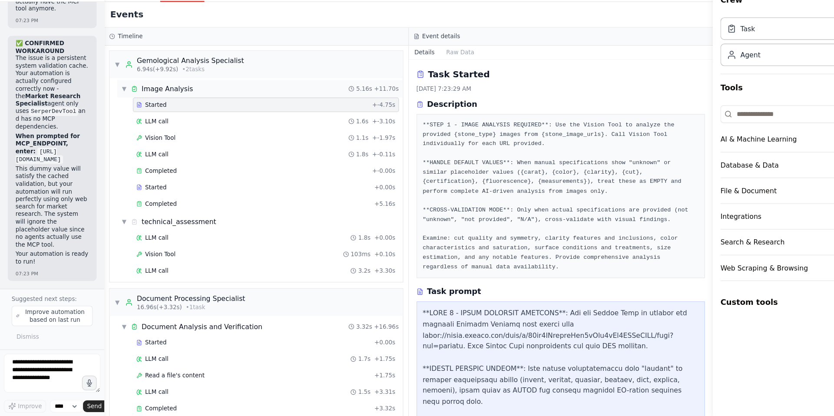
click at [136, 120] on div "Image Analysis" at bounding box center [150, 123] width 46 height 9
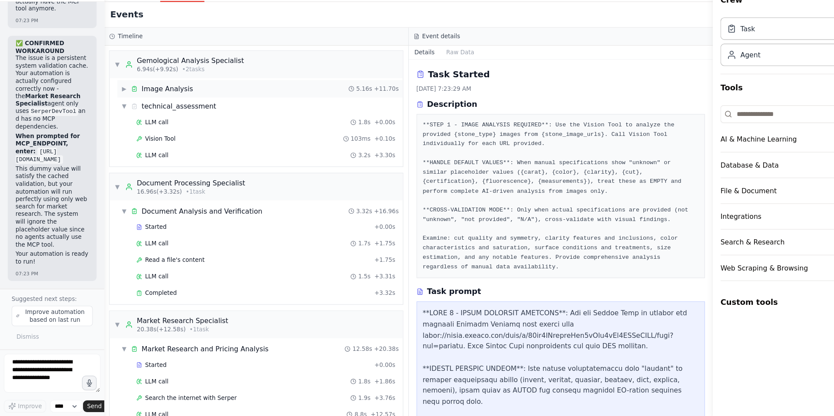
click at [136, 120] on div "Image Analysis" at bounding box center [150, 123] width 46 height 9
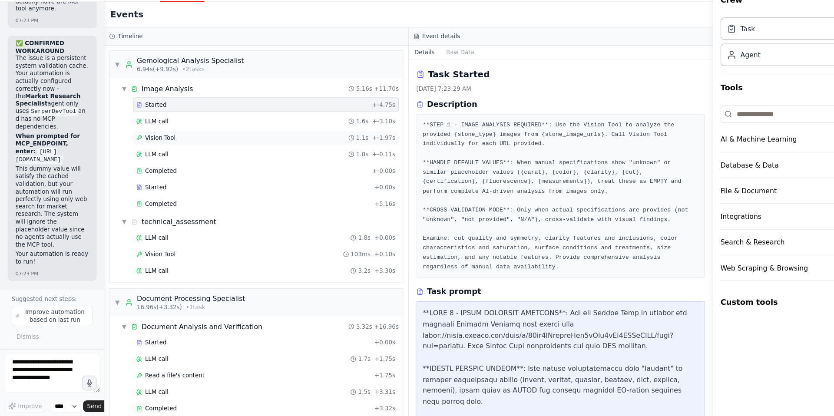
click at [142, 168] on span "Vision Tool" at bounding box center [143, 166] width 27 height 7
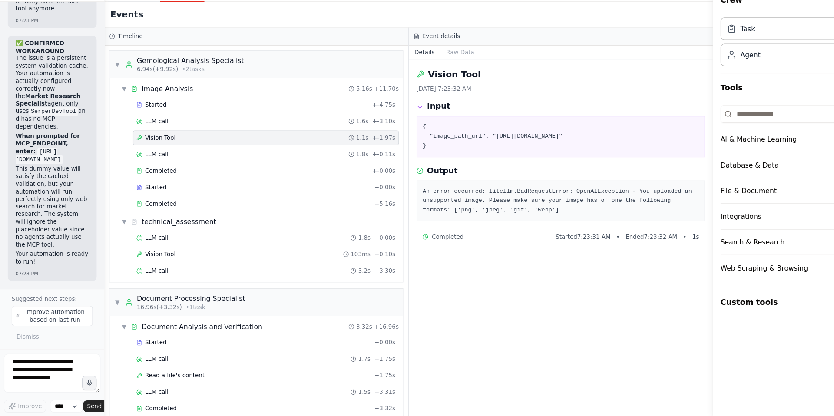
drag, startPoint x: 382, startPoint y: 173, endPoint x: 413, endPoint y: 183, distance: 32.3
click at [413, 179] on pre "{ "image_path_url": "[URL][DOMAIN_NAME]" }" at bounding box center [502, 166] width 247 height 26
click at [377, 196] on img at bounding box center [380, 196] width 7 height 20
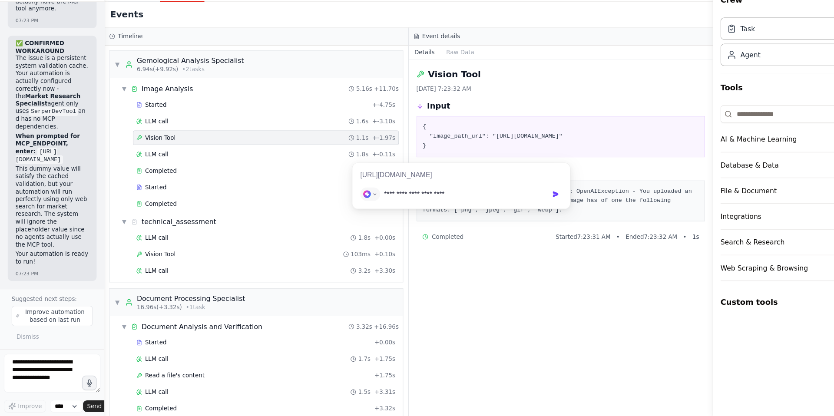
type input "**********"
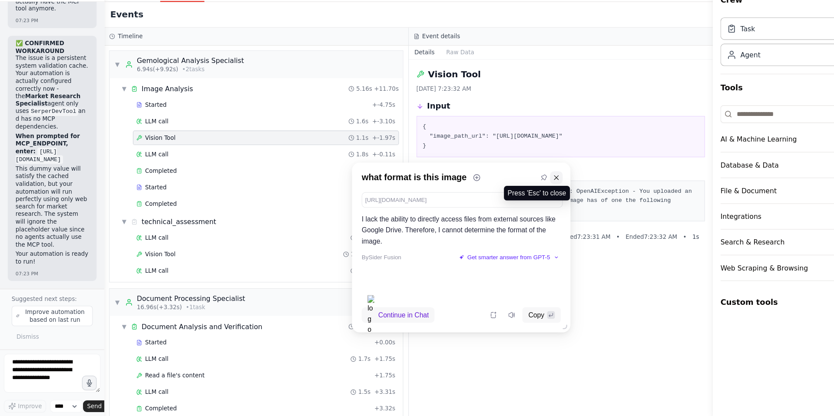
click at [500, 202] on icon at bounding box center [498, 202] width 6 height 6
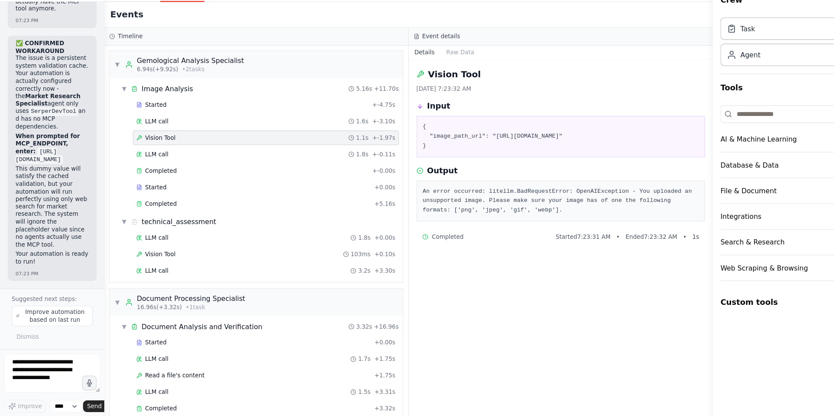
scroll to position [74920, 0]
